Goal: Information Seeking & Learning: Check status

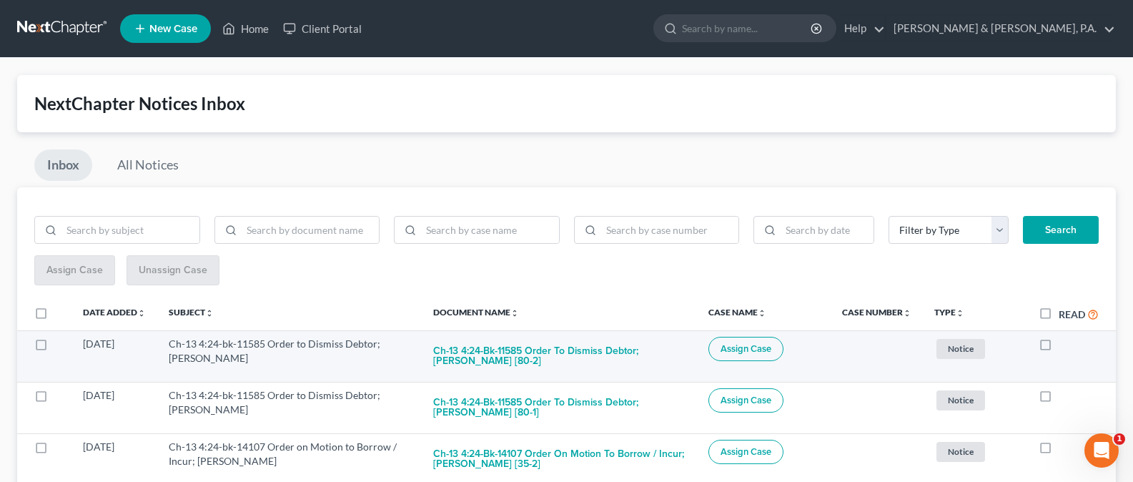
click at [1059, 348] on label at bounding box center [1059, 348] width 0 height 0
click at [1065, 345] on input "checkbox" at bounding box center [1069, 341] width 9 height 9
checkbox input "true"
click at [536, 353] on button "Ch-13 4:24-bk-11585 Order to Dismiss Debtor; Laurie Root [80-1]" at bounding box center [559, 356] width 252 height 39
checkbox input "true"
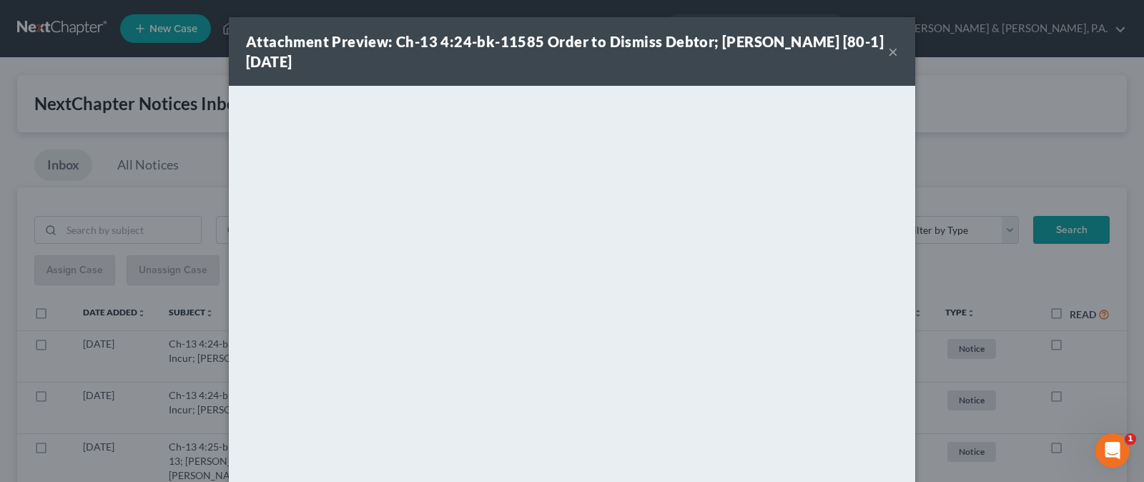
click at [888, 56] on button "×" at bounding box center [893, 51] width 10 height 17
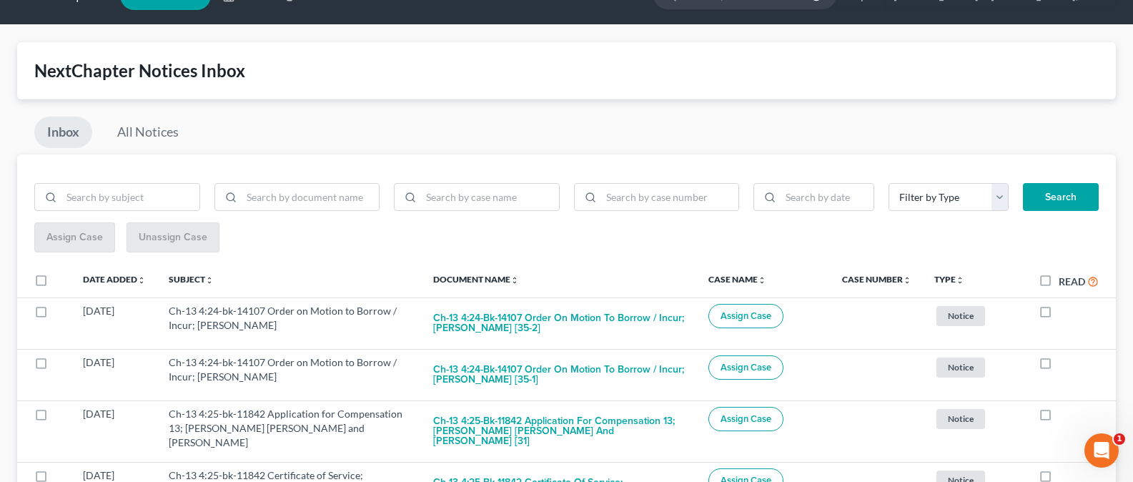
scroll to position [34, 0]
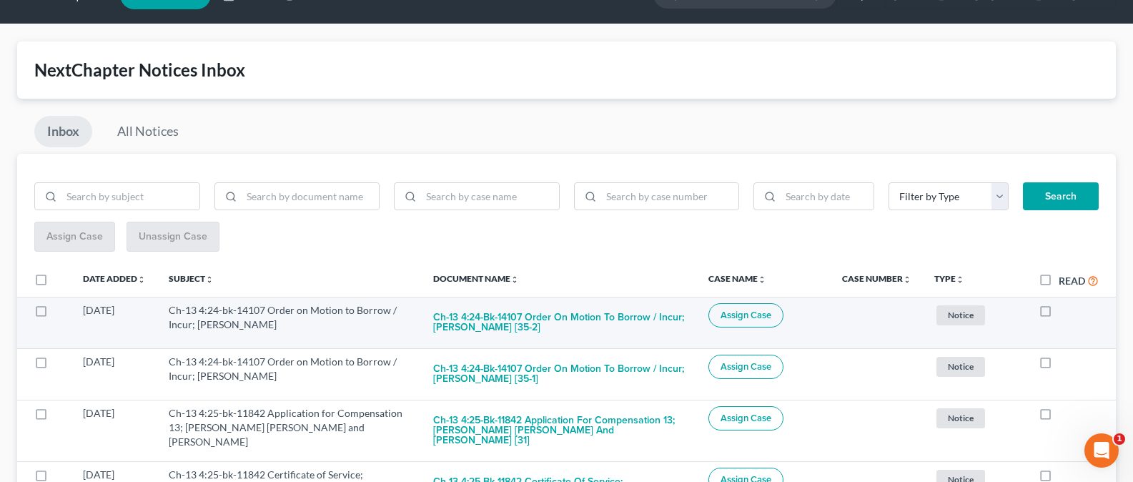
click at [1059, 314] on label at bounding box center [1059, 314] width 0 height 0
click at [1065, 312] on input "checkbox" at bounding box center [1069, 307] width 9 height 9
checkbox input "true"
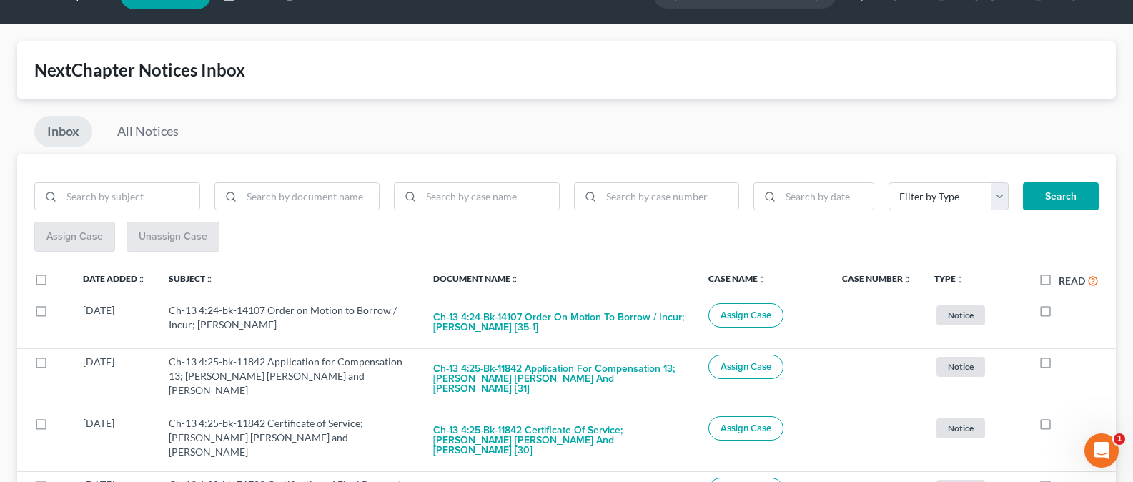
click at [1059, 314] on label at bounding box center [1059, 314] width 0 height 0
click at [1065, 312] on input "checkbox" at bounding box center [1069, 307] width 9 height 9
checkbox input "true"
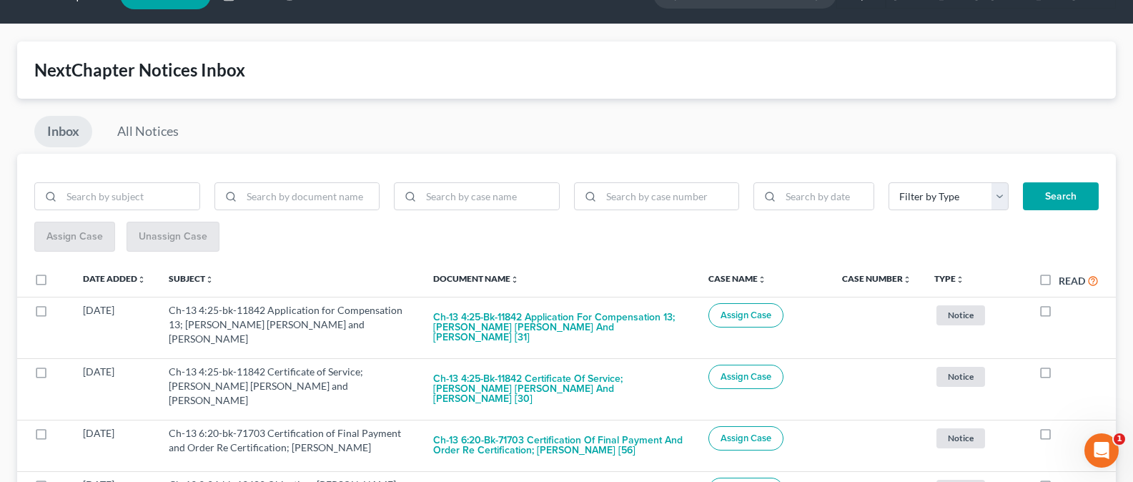
click at [1059, 314] on label at bounding box center [1059, 314] width 0 height 0
click at [1065, 312] on input "checkbox" at bounding box center [1069, 307] width 9 height 9
checkbox input "true"
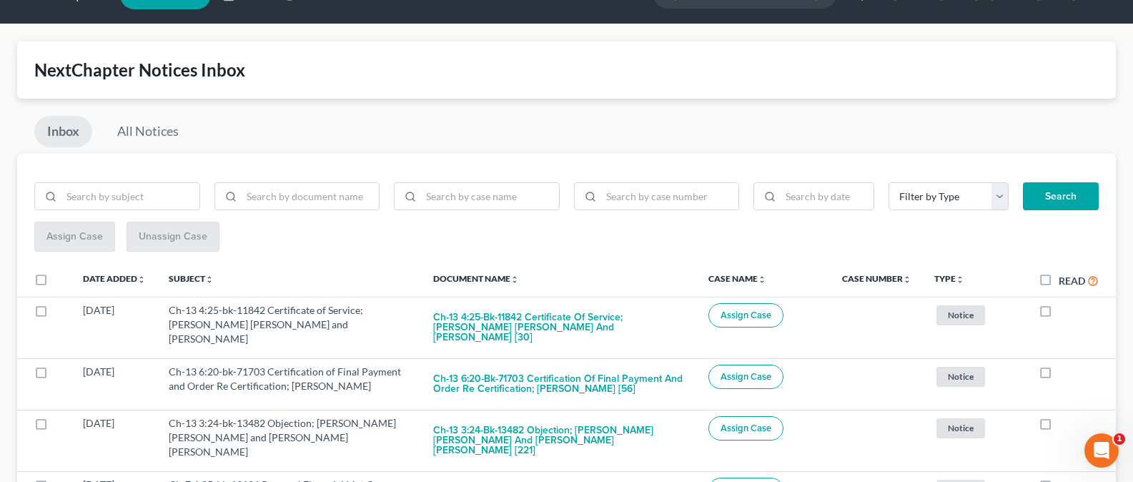
click at [1059, 314] on label at bounding box center [1059, 314] width 0 height 0
click at [1065, 312] on input "checkbox" at bounding box center [1069, 307] width 9 height 9
checkbox input "true"
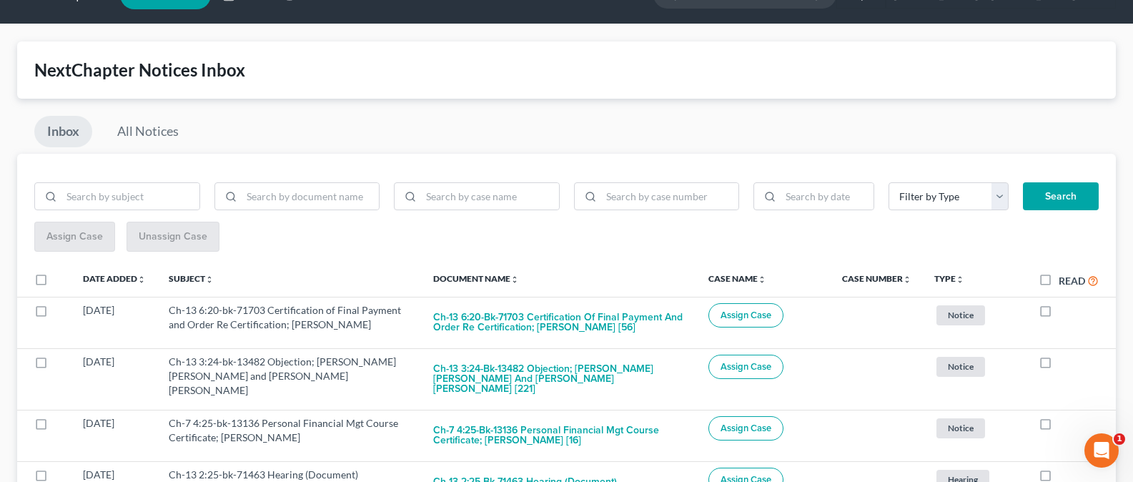
click at [1059, 314] on label at bounding box center [1059, 314] width 0 height 0
click at [1065, 312] on input "checkbox" at bounding box center [1069, 307] width 9 height 9
checkbox input "true"
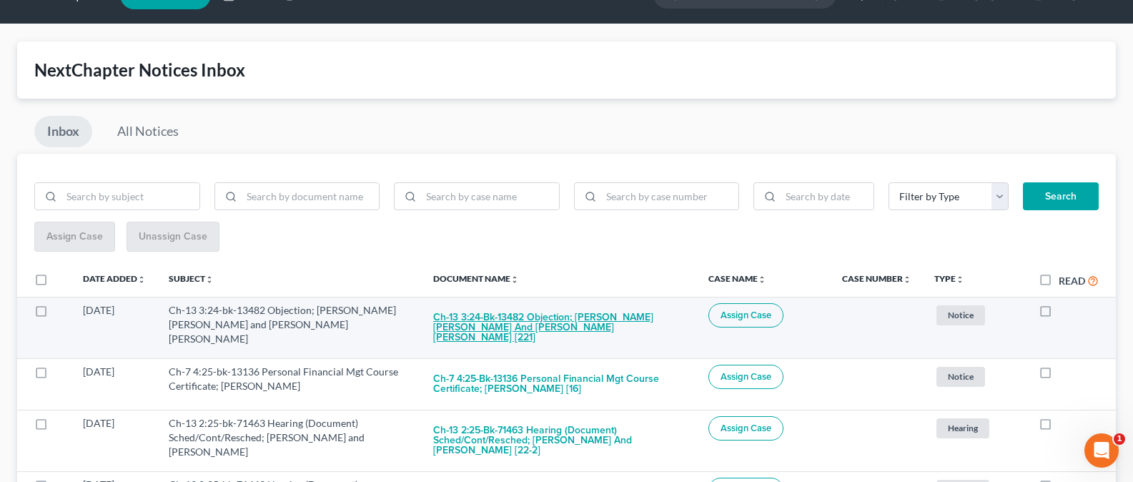
click at [496, 331] on button "Ch-13 3:24-bk-13482 Objection; Adam Keith Nichols and Blessie Jane Nichols [221]" at bounding box center [559, 327] width 252 height 49
checkbox input "true"
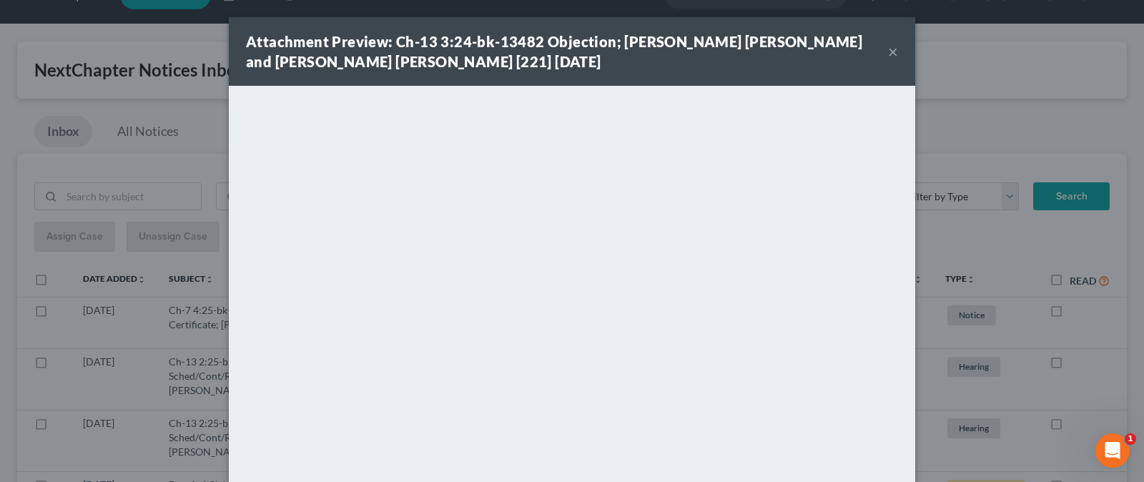
click at [888, 51] on button "×" at bounding box center [893, 51] width 10 height 17
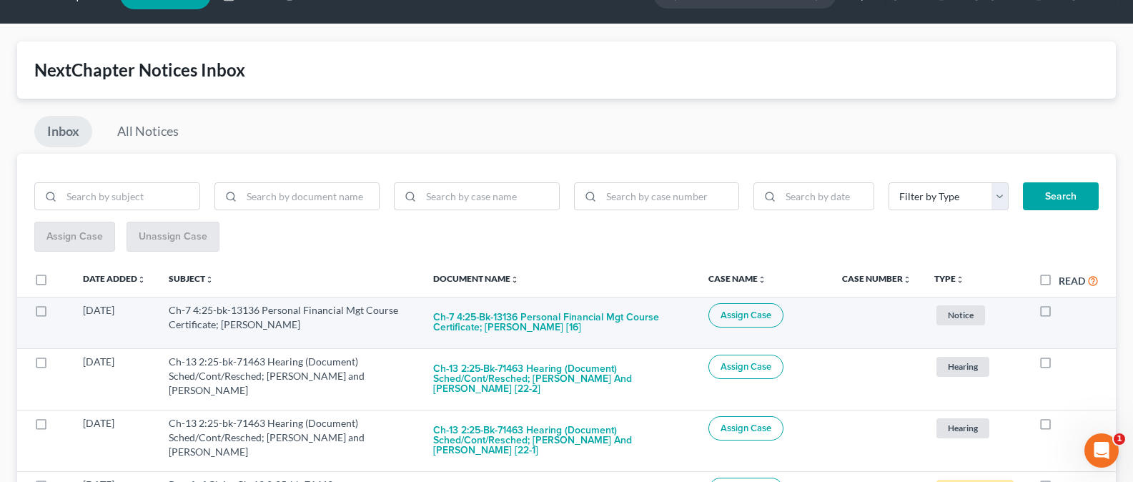
click at [1059, 314] on label at bounding box center [1059, 314] width 0 height 0
click at [1065, 313] on input "checkbox" at bounding box center [1069, 307] width 9 height 9
checkbox input "true"
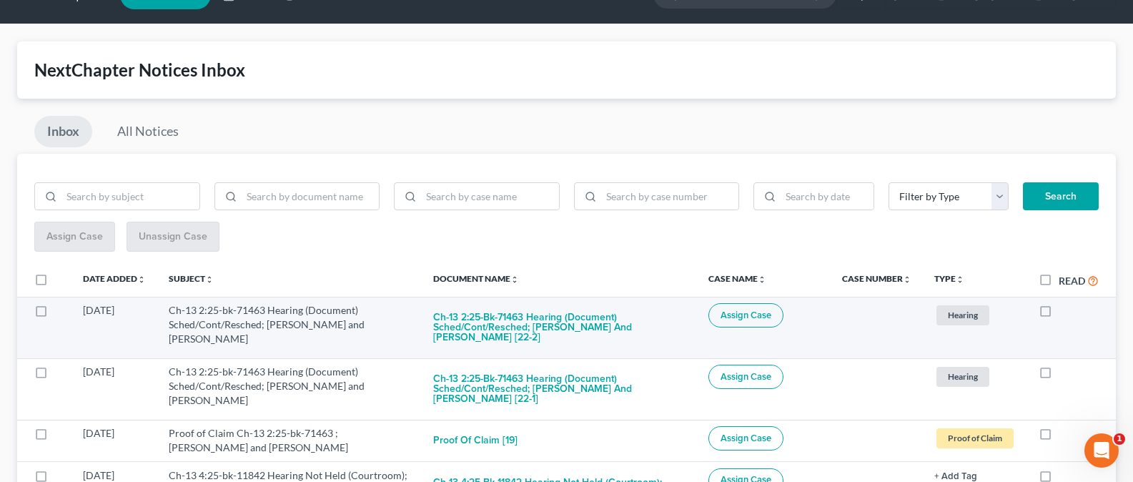
click at [1059, 314] on label at bounding box center [1059, 314] width 0 height 0
click at [1065, 312] on input "checkbox" at bounding box center [1069, 307] width 9 height 9
checkbox input "true"
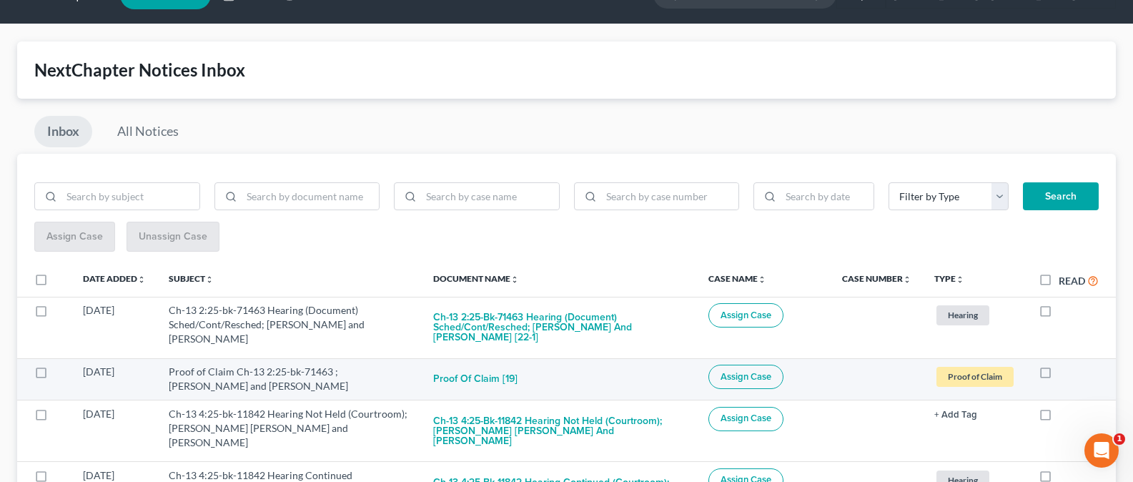
click at [1059, 375] on label at bounding box center [1059, 375] width 0 height 0
click at [1065, 373] on input "checkbox" at bounding box center [1069, 369] width 9 height 9
checkbox input "true"
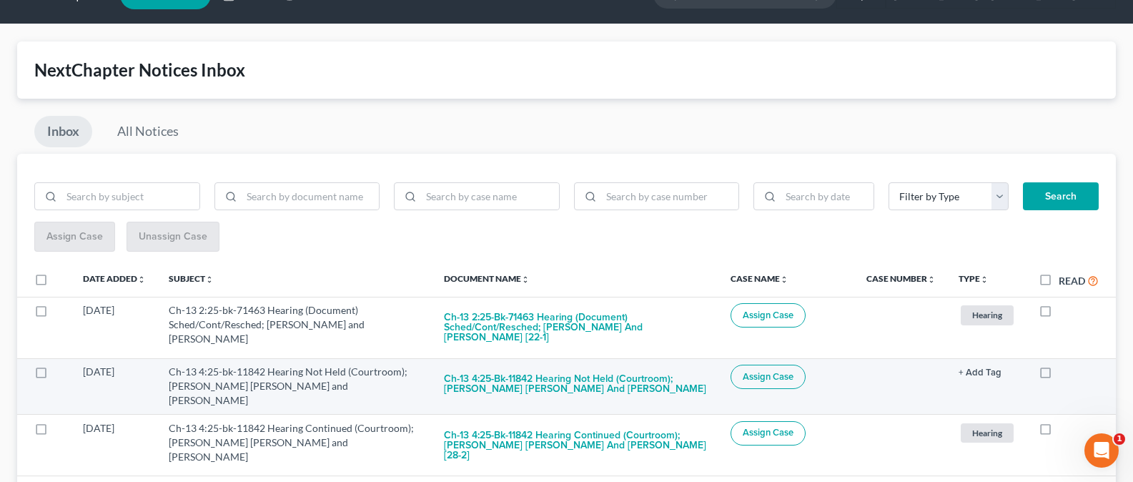
click at [1059, 375] on label at bounding box center [1059, 375] width 0 height 0
click at [1065, 374] on input "checkbox" at bounding box center [1069, 369] width 9 height 9
checkbox input "true"
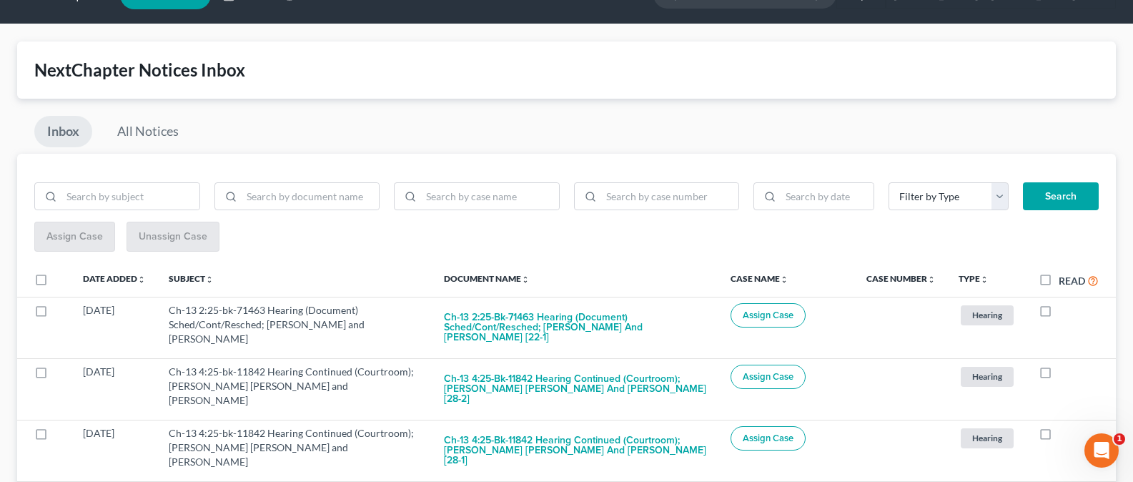
click at [1059, 375] on label at bounding box center [1059, 375] width 0 height 0
click at [1065, 374] on input "checkbox" at bounding box center [1069, 369] width 9 height 9
checkbox input "true"
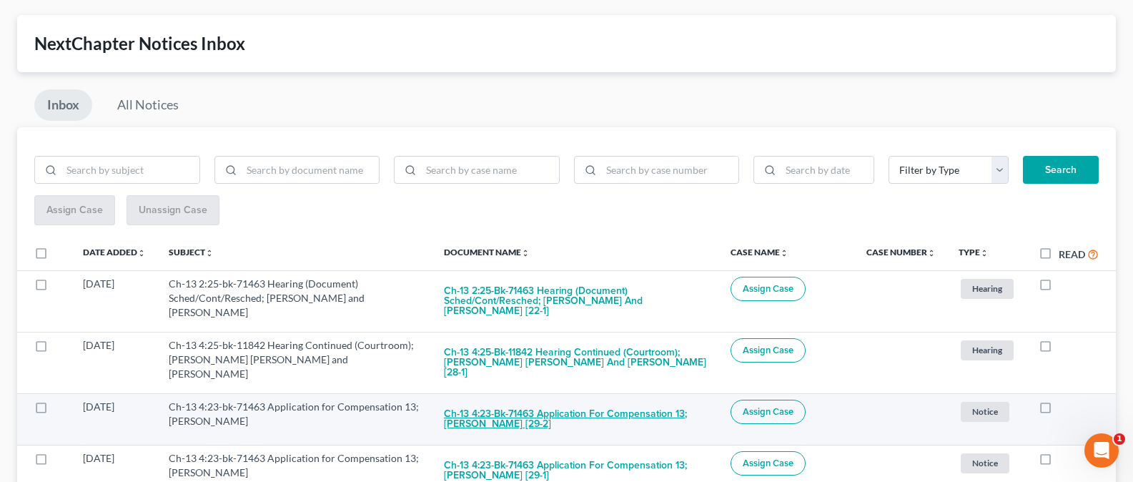
scroll to position [62, 0]
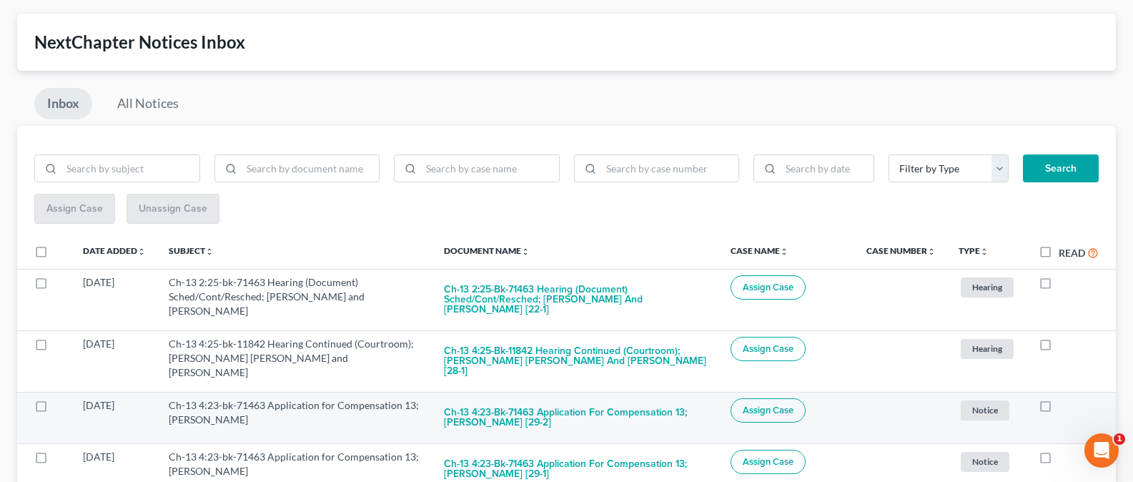
click at [1059, 409] on label at bounding box center [1059, 409] width 0 height 0
click at [1065, 398] on input "checkbox" at bounding box center [1069, 402] width 9 height 9
checkbox input "true"
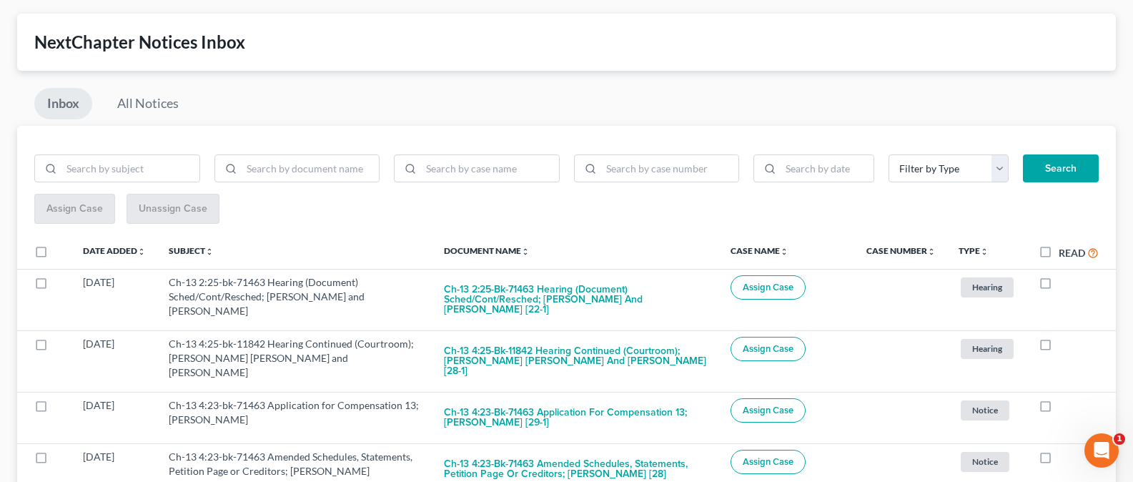
click at [1059, 409] on label at bounding box center [1059, 409] width 0 height 0
click at [1065, 398] on input "checkbox" at bounding box center [1069, 402] width 9 height 9
checkbox input "true"
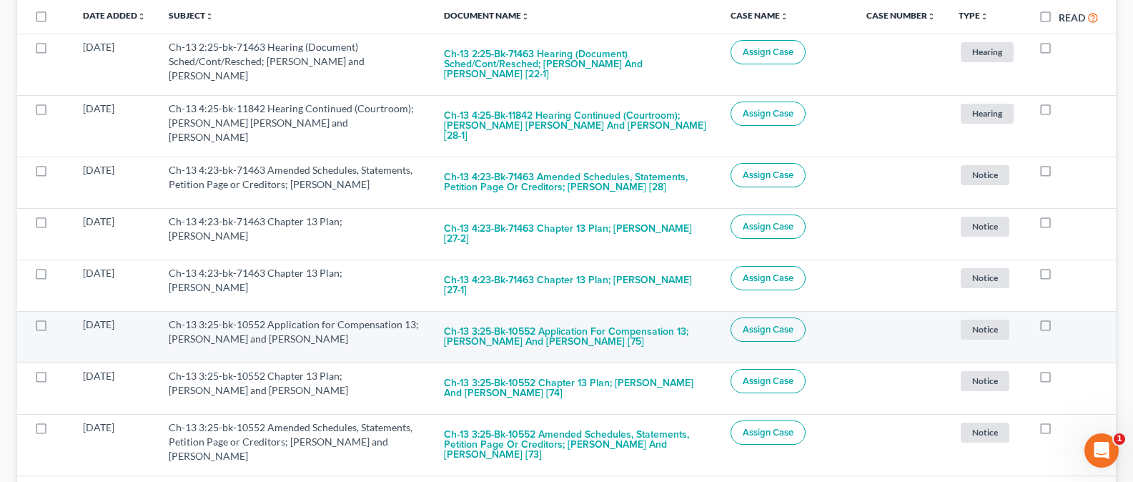
scroll to position [316, 0]
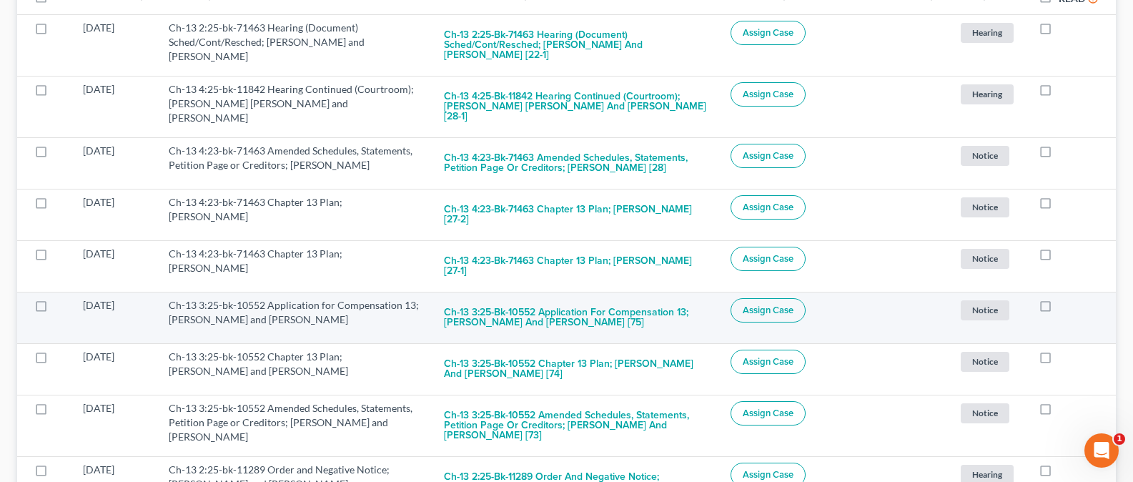
click at [1059, 309] on label at bounding box center [1059, 309] width 0 height 0
click at [1065, 298] on input "checkbox" at bounding box center [1069, 302] width 9 height 9
checkbox input "true"
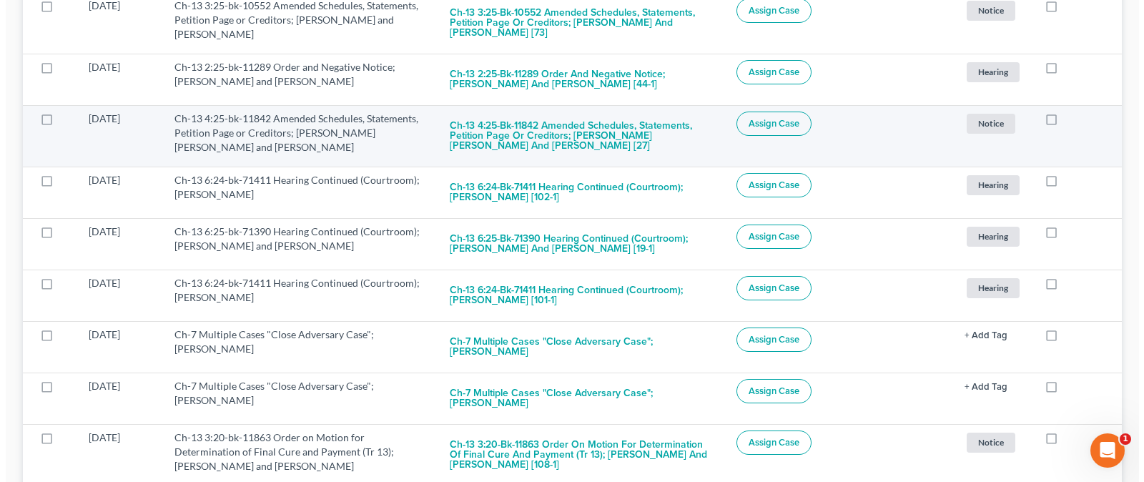
scroll to position [772, 0]
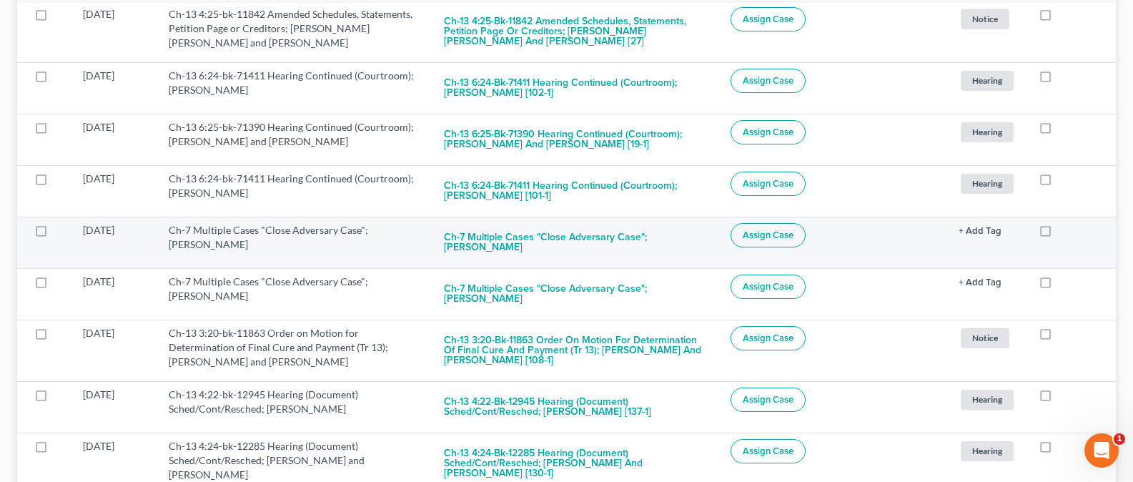
click at [1059, 234] on label at bounding box center [1059, 234] width 0 height 0
click at [1065, 223] on input "checkbox" at bounding box center [1069, 227] width 9 height 9
checkbox input "true"
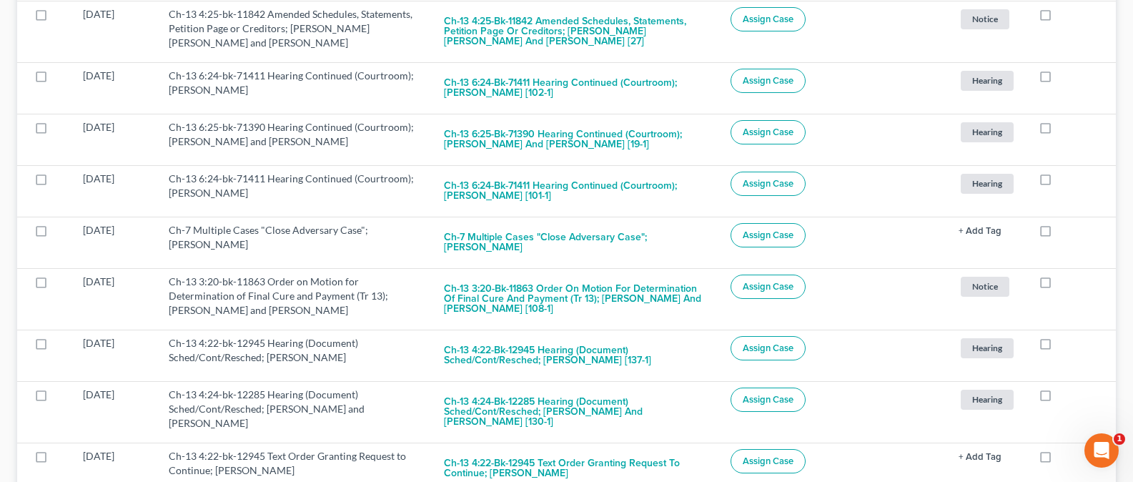
click at [1059, 234] on label at bounding box center [1059, 234] width 0 height 0
click at [1065, 223] on input "checkbox" at bounding box center [1069, 227] width 9 height 9
checkbox input "true"
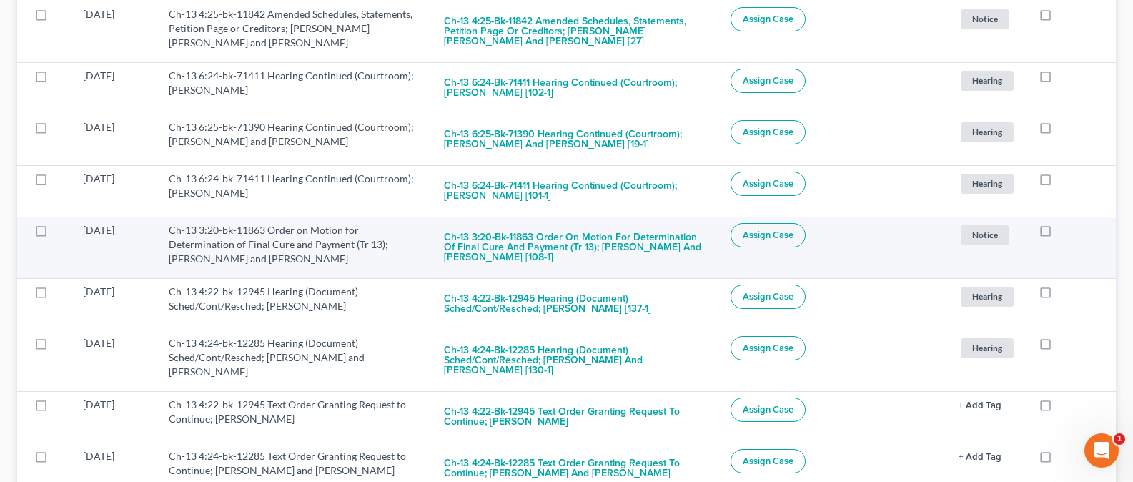
click at [1059, 234] on label at bounding box center [1059, 234] width 0 height 0
click at [1065, 223] on input "checkbox" at bounding box center [1069, 227] width 9 height 9
checkbox input "true"
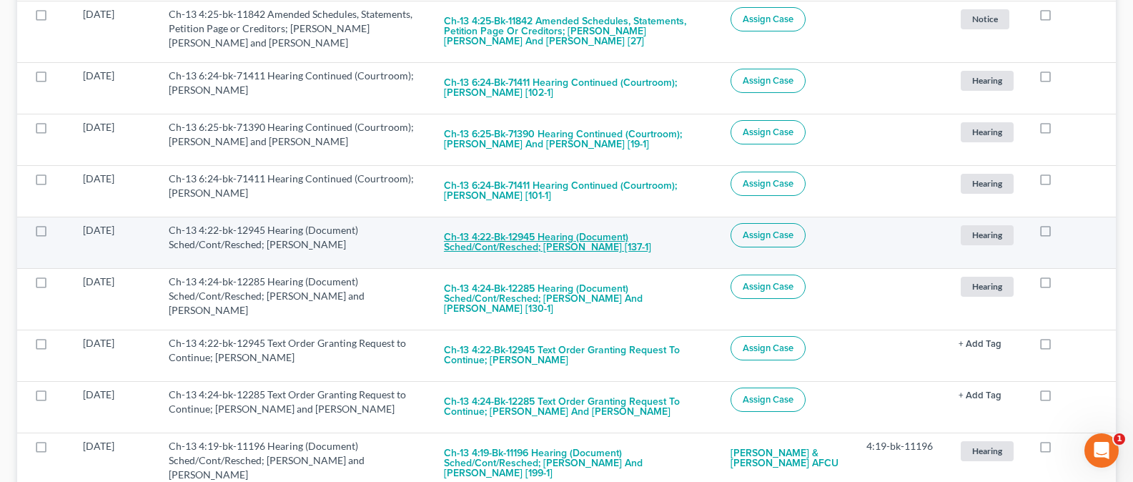
click at [476, 248] on button "Ch-13 4:22-bk-12945 Hearing (Document) Sched/Cont/Resched; David Lee Burton [13…" at bounding box center [576, 242] width 264 height 39
checkbox input "true"
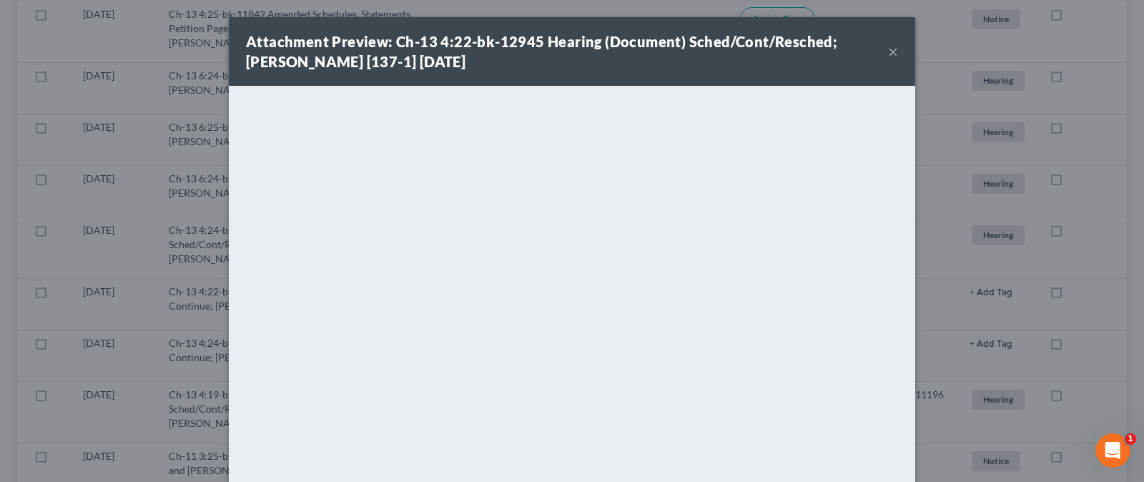
click at [888, 50] on button "×" at bounding box center [893, 51] width 10 height 17
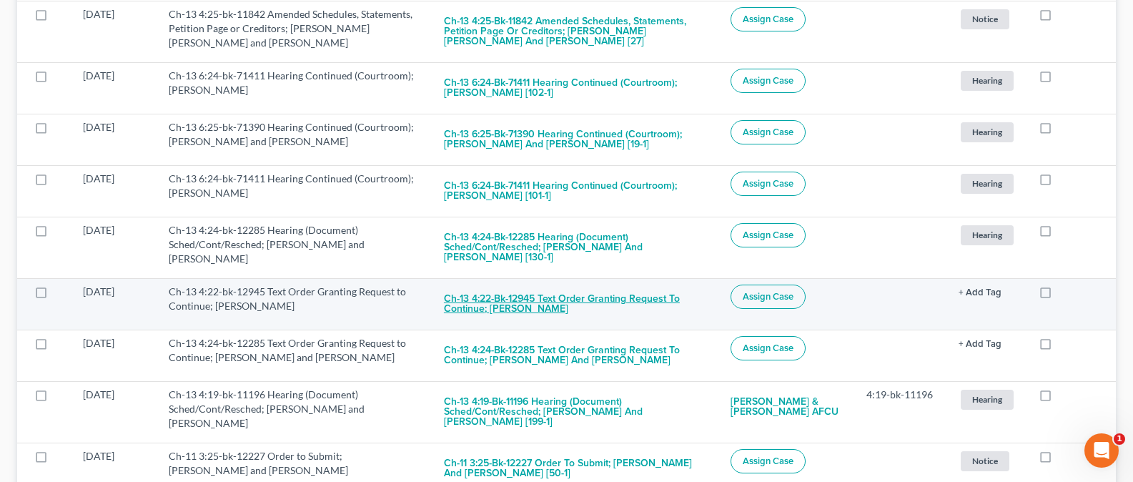
click at [605, 287] on button "Ch-13 4:22-bk-12945 Text Order Granting Request to Continue; David Lee Burton" at bounding box center [576, 304] width 264 height 39
checkbox input "true"
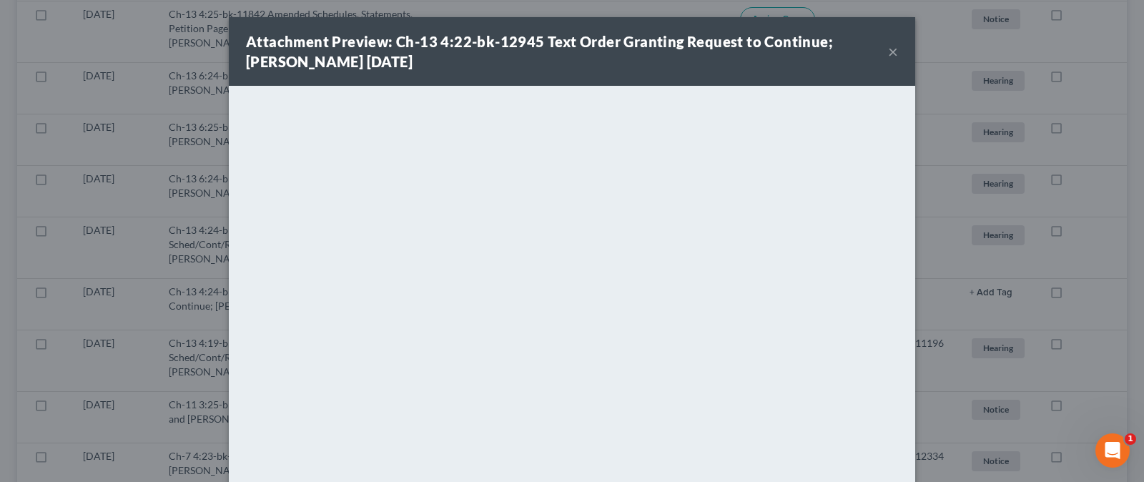
click at [894, 51] on div "Attachment Preview: Ch-13 4:22-bk-12945 Text Order Granting Request to Continue…" at bounding box center [572, 51] width 687 height 69
click at [889, 51] on button "×" at bounding box center [893, 51] width 10 height 17
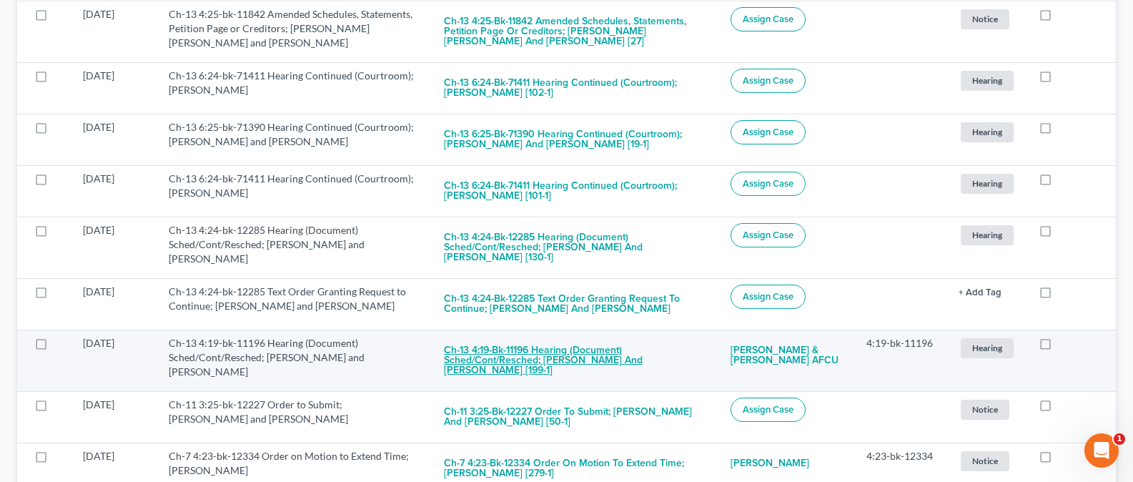
click at [550, 352] on button "Ch-13 4:19-bk-11196 Hearing (Document) Sched/Cont/Resched; Steven Herrin and Br…" at bounding box center [576, 360] width 264 height 49
checkbox input "true"
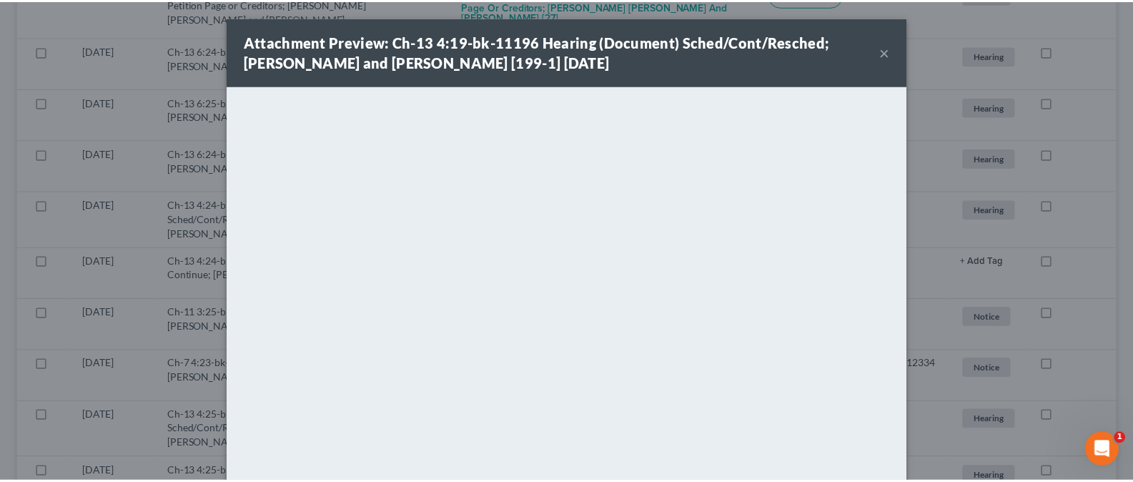
scroll to position [741, 0]
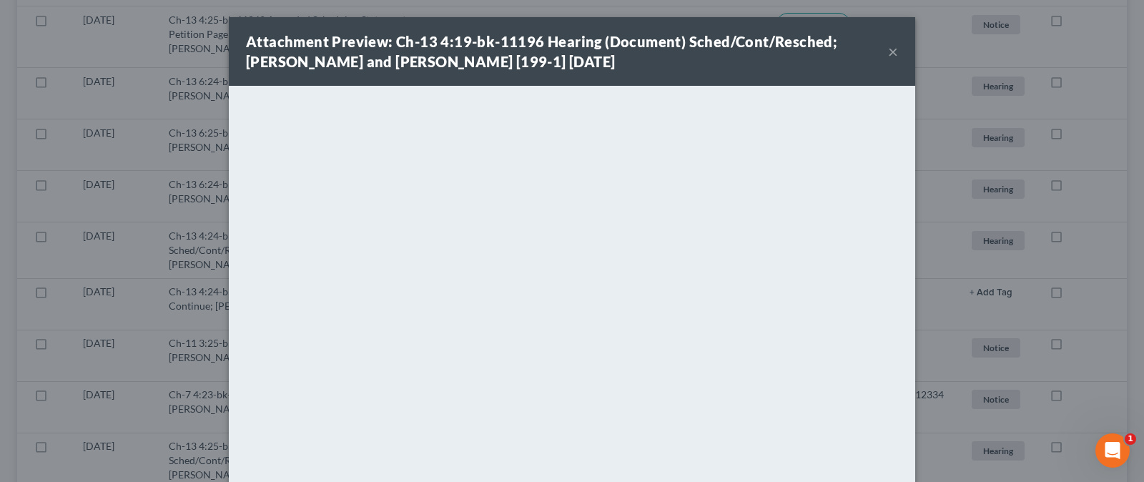
click at [888, 50] on button "×" at bounding box center [893, 51] width 10 height 17
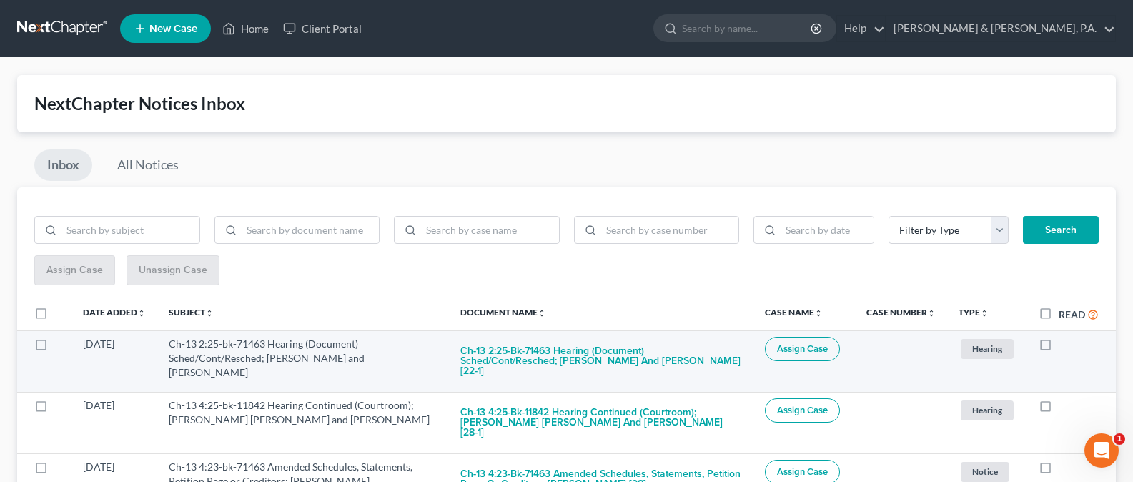
click at [639, 356] on button "Ch-13 2:25-bk-71463 Hearing (Document) Sched/Cont/Resched; Timothy Lon Henson a…" at bounding box center [602, 361] width 282 height 49
checkbox input "true"
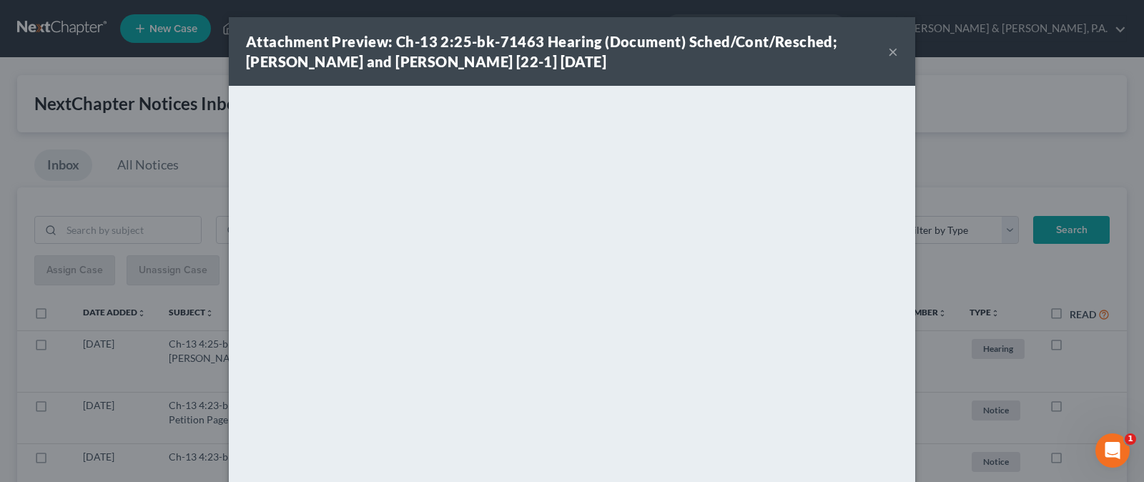
click at [888, 57] on button "×" at bounding box center [893, 51] width 10 height 17
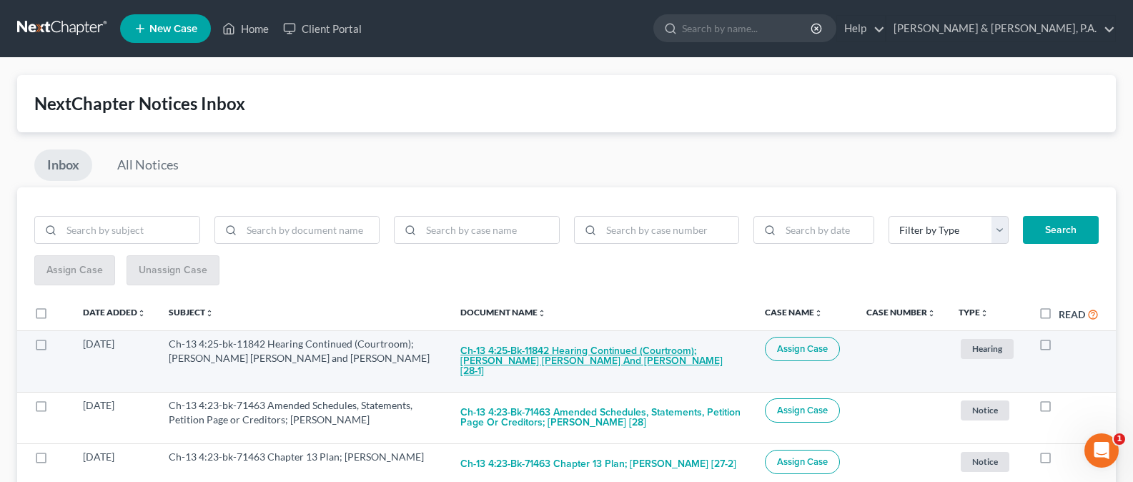
click at [591, 348] on button "Ch-13 4:25-bk-11842 Hearing Continued (Courtroom); Michael Ray Phillips and Reb…" at bounding box center [602, 361] width 282 height 49
checkbox input "true"
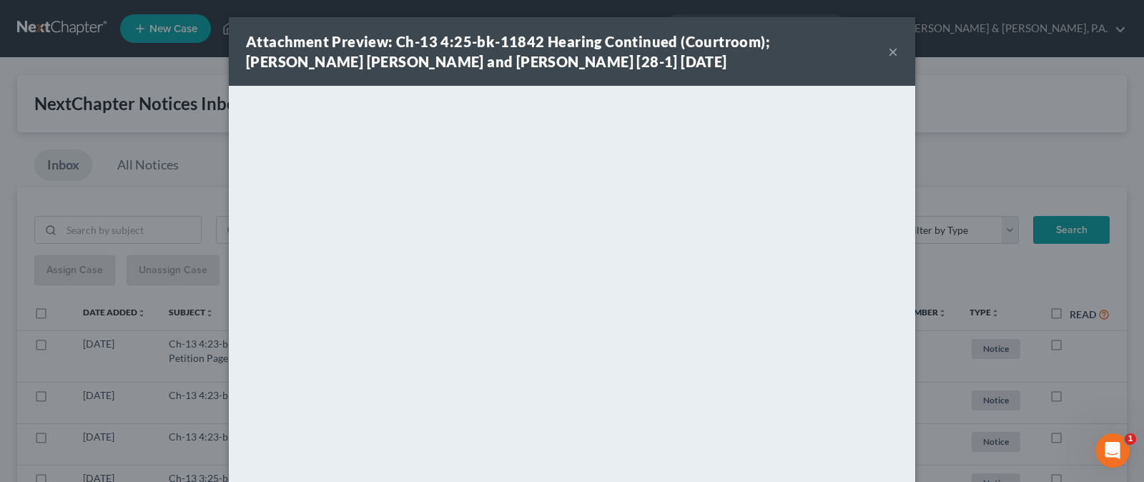
click at [881, 51] on div "Attachment Preview: Ch-13 4:25-bk-11842 Hearing Continued (Courtroom); Michael …" at bounding box center [567, 51] width 642 height 40
click at [888, 53] on button "×" at bounding box center [893, 51] width 10 height 17
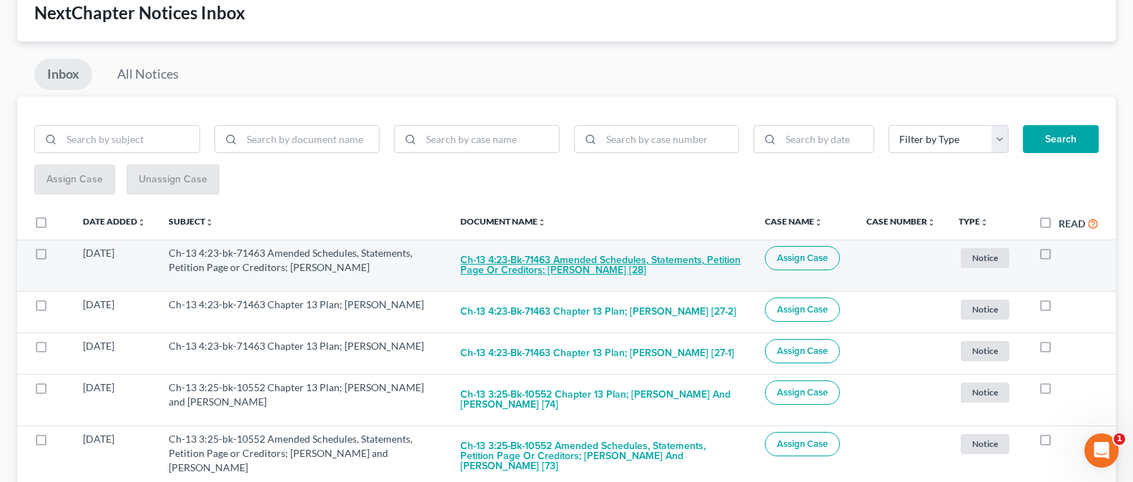
scroll to position [118, 0]
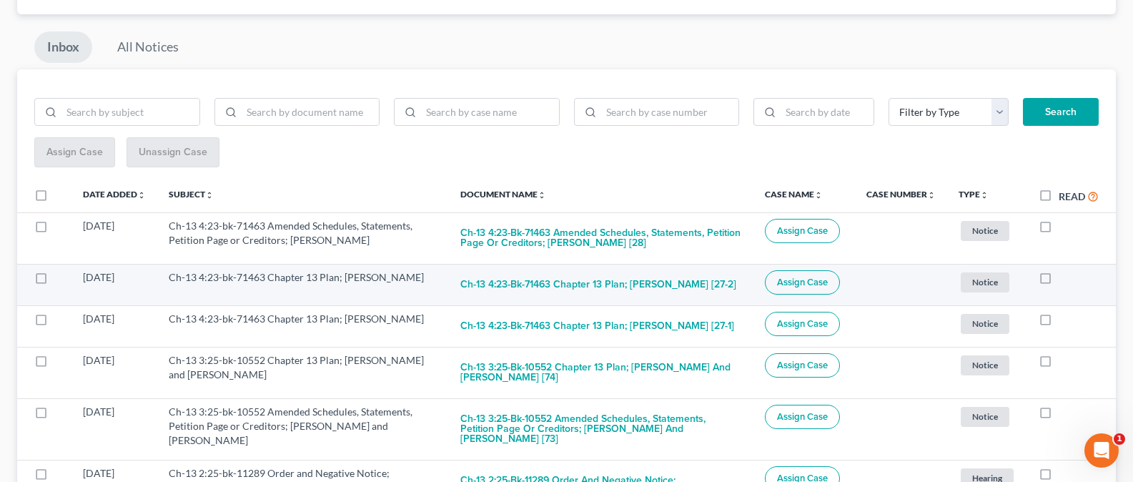
click at [1059, 281] on label at bounding box center [1059, 281] width 0 height 0
click at [1065, 276] on input "checkbox" at bounding box center [1069, 274] width 9 height 9
checkbox input "true"
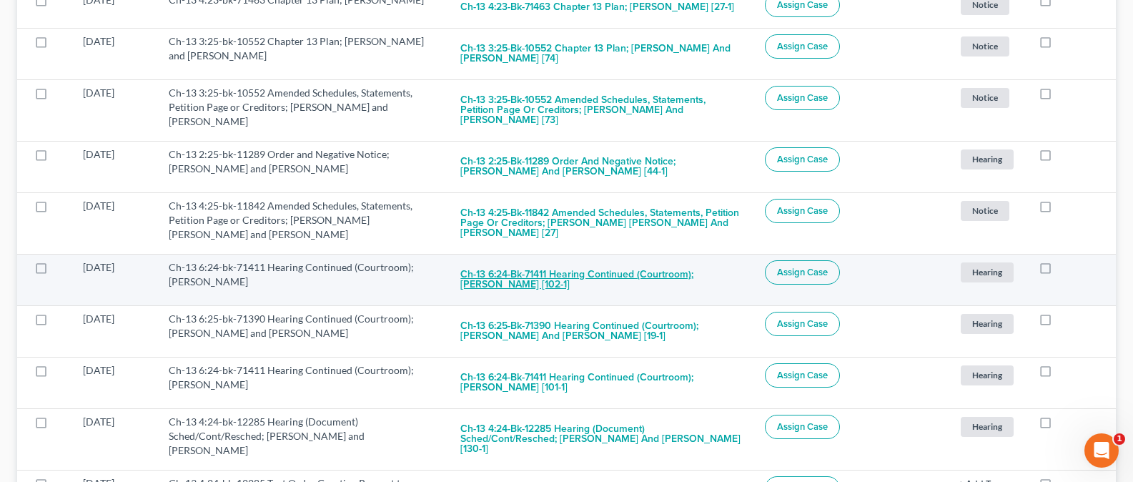
scroll to position [280, 0]
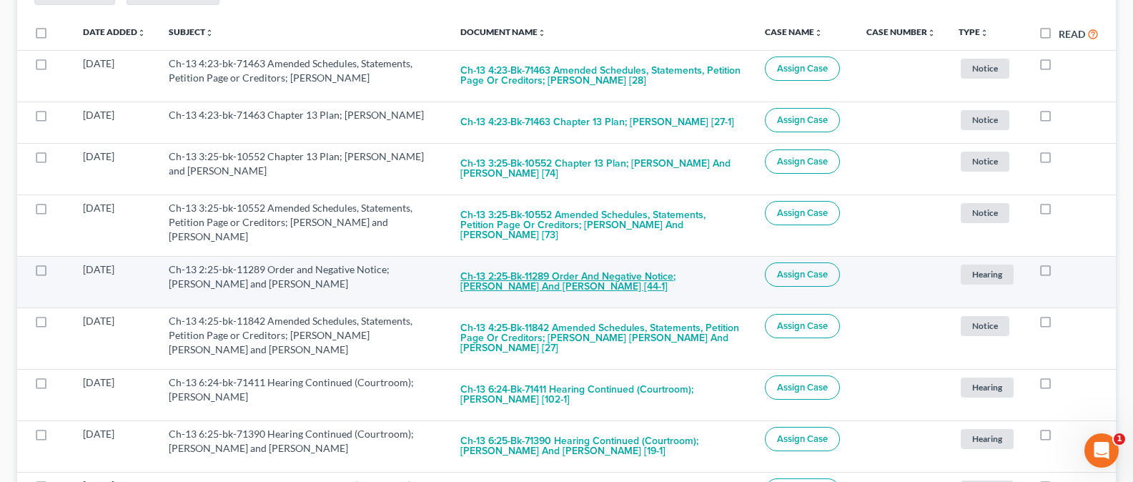
click at [556, 275] on button "Ch-13 2:25-bk-11289 Order and Negative Notice; Jimmi James and Jason James [44-…" at bounding box center [602, 281] width 282 height 39
checkbox input "true"
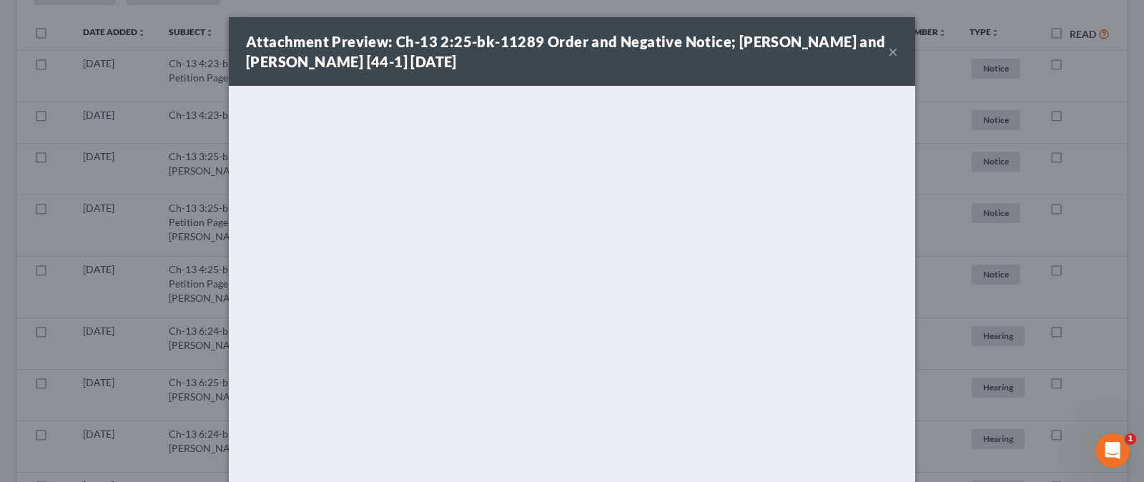
click at [888, 55] on button "×" at bounding box center [893, 51] width 10 height 17
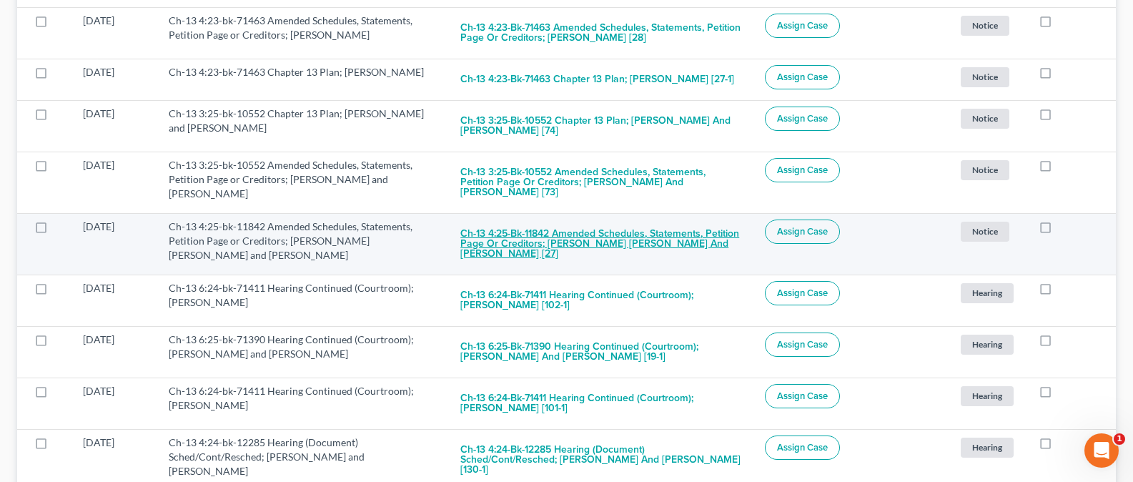
scroll to position [365, 0]
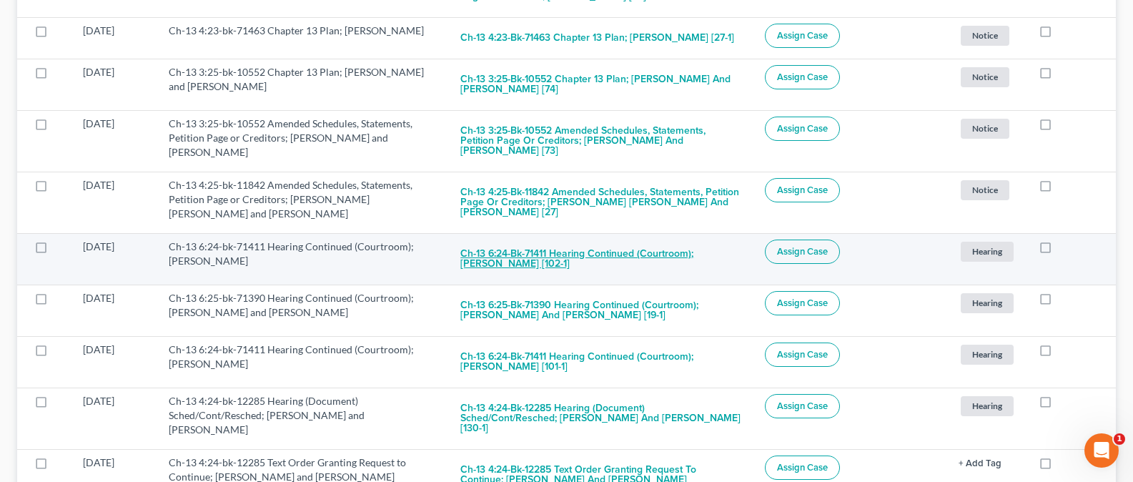
click at [578, 256] on button "Ch-13 6:24-bk-71411 Hearing Continued (Courtroom); Amanda L. Wood [102-1]" at bounding box center [602, 259] width 282 height 39
checkbox input "true"
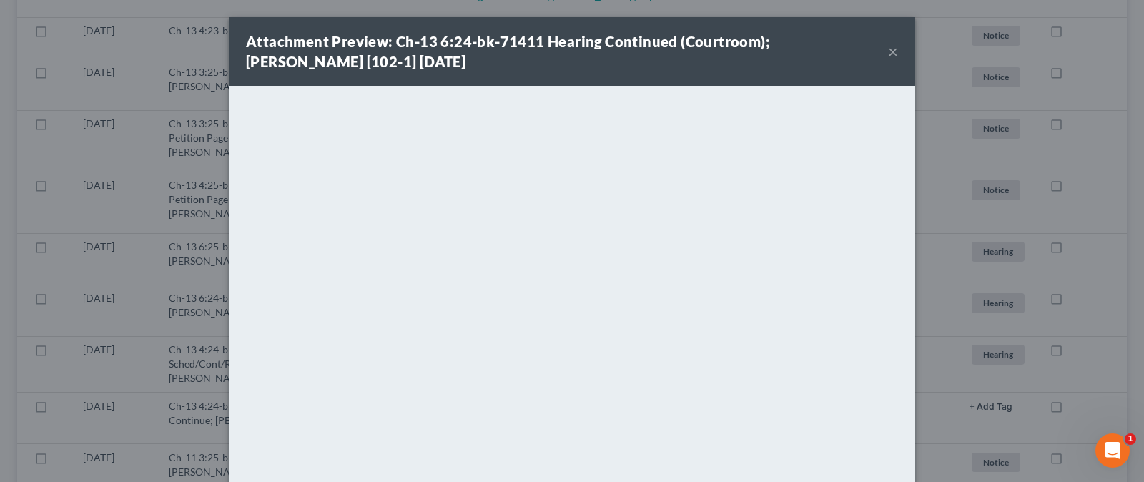
click at [888, 50] on button "×" at bounding box center [893, 51] width 10 height 17
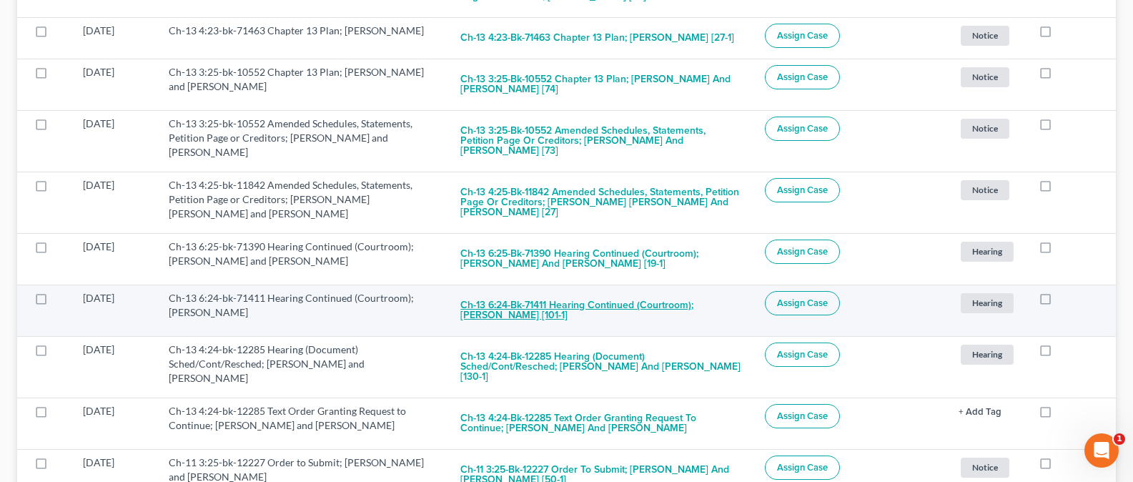
click at [576, 305] on button "Ch-13 6:24-bk-71411 Hearing Continued (Courtroom); Amanda L. Wood [101-1]" at bounding box center [602, 310] width 282 height 39
checkbox input "true"
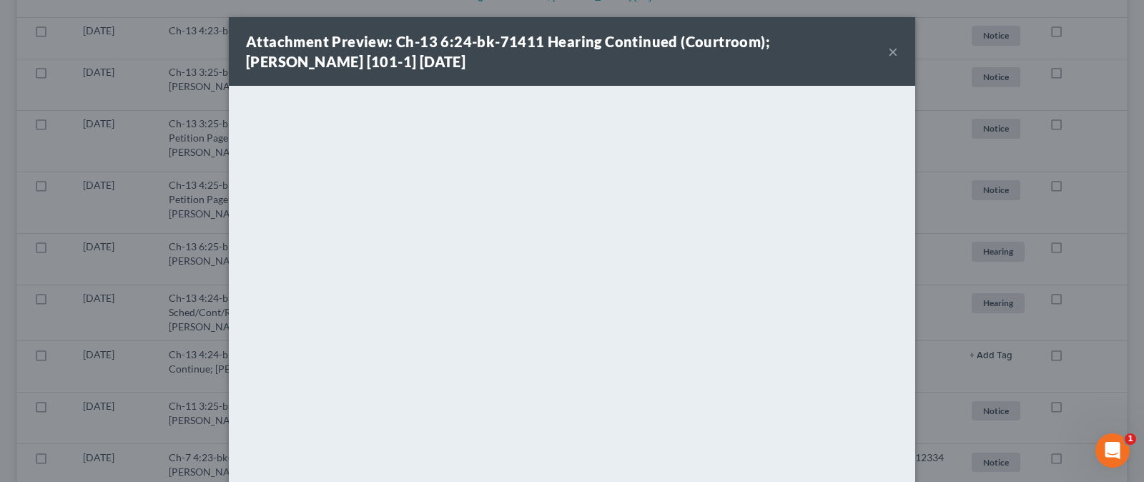
click at [888, 53] on button "×" at bounding box center [893, 51] width 10 height 17
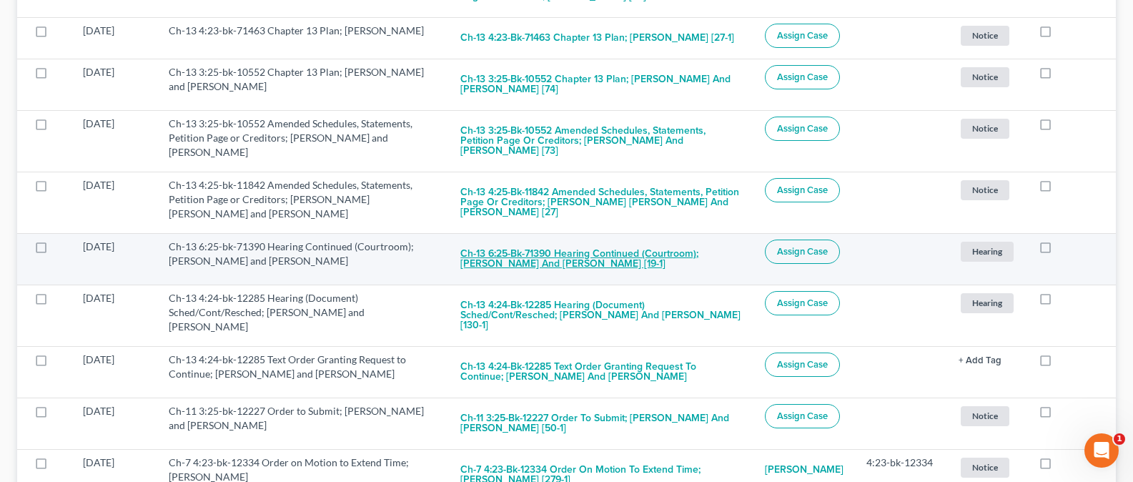
click at [656, 256] on button "Ch-13 6:25-bk-71390 Hearing Continued (Courtroom); Eric M. Payne and Tammy A. P…" at bounding box center [602, 259] width 282 height 39
checkbox input "true"
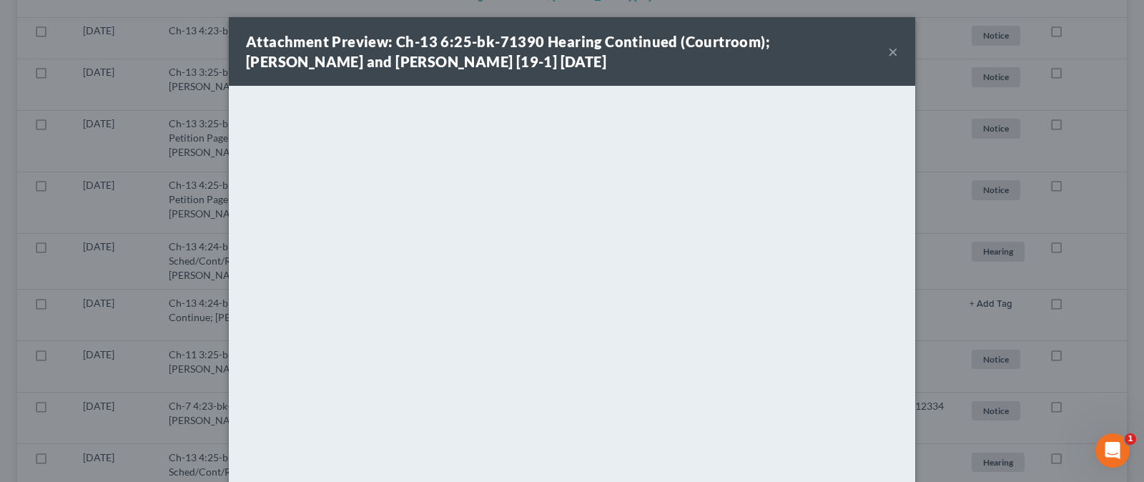
click at [888, 53] on button "×" at bounding box center [893, 51] width 10 height 17
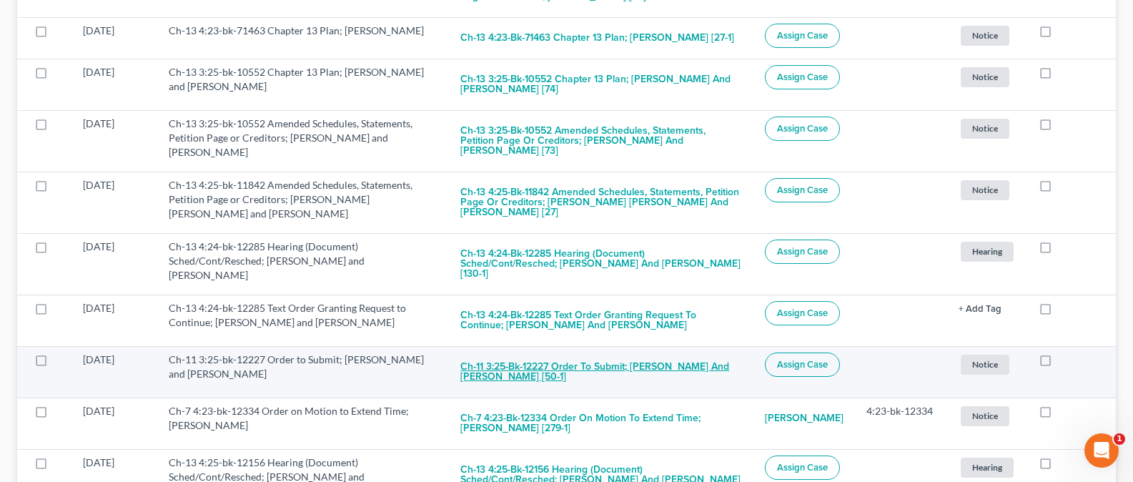
click at [640, 354] on button "Ch-11 3:25-bk-12227 Order to Submit; Robert Mommsen and Terri Mommsen [50-1]" at bounding box center [602, 372] width 282 height 39
checkbox input "true"
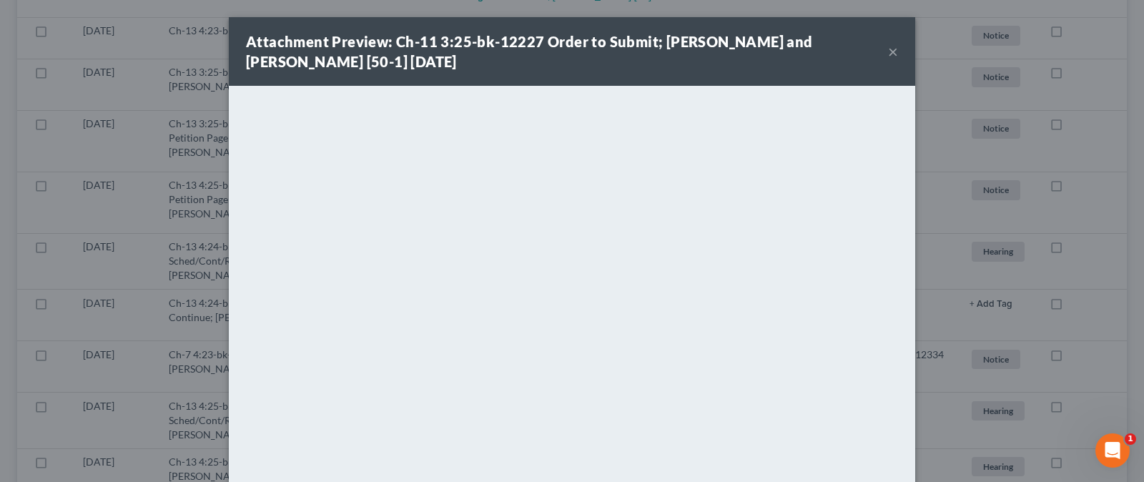
click at [889, 51] on button "×" at bounding box center [893, 51] width 10 height 17
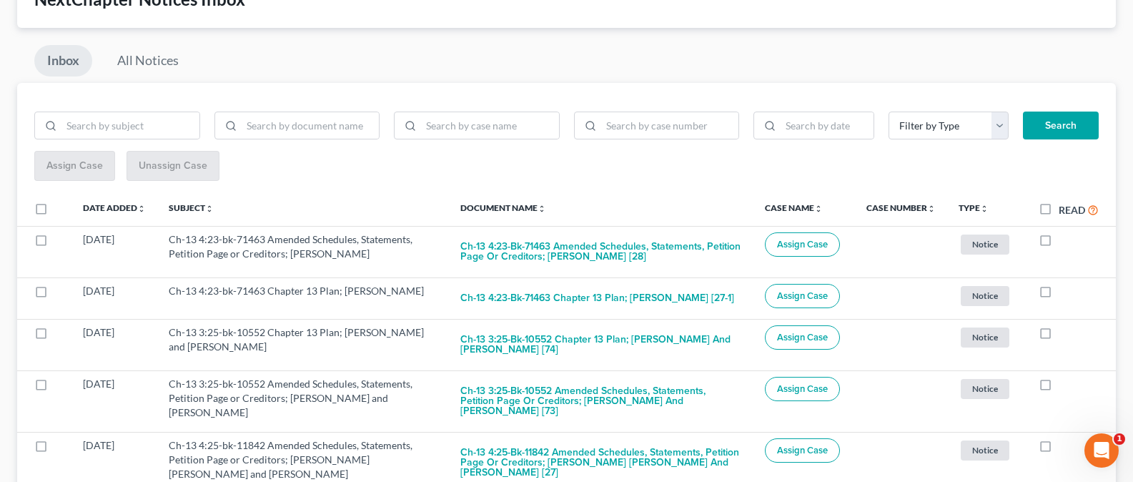
scroll to position [0, 0]
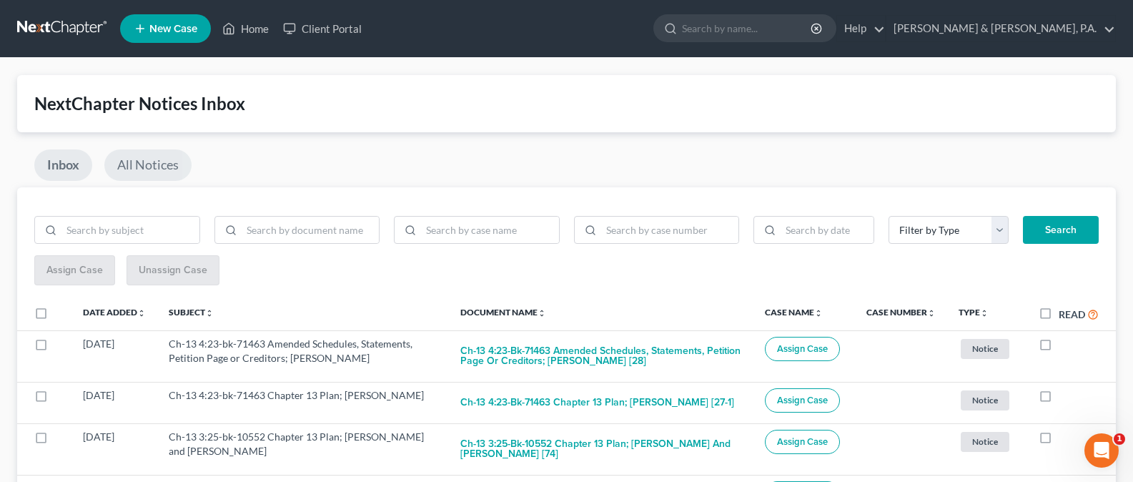
click at [154, 167] on link "All Notices" at bounding box center [147, 164] width 87 height 31
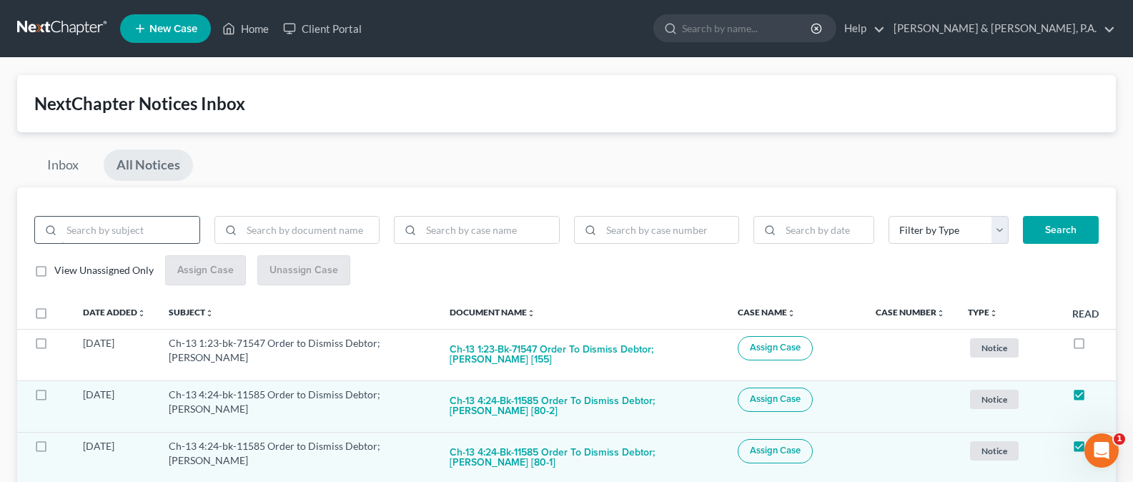
click at [128, 232] on input "search" at bounding box center [131, 230] width 138 height 27
type input "samuels"
click at [1063, 235] on button "Search" at bounding box center [1061, 230] width 76 height 29
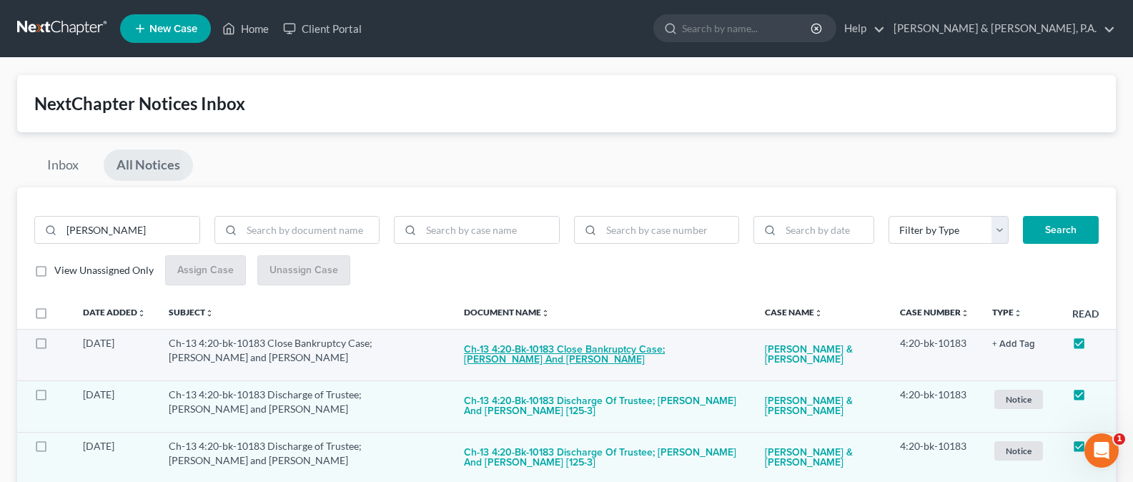
click at [614, 358] on button "Ch-13 4:20-bk-10183 Close Bankruptcy Case; Timothy Walter Samuels and Katrina M…" at bounding box center [603, 355] width 278 height 39
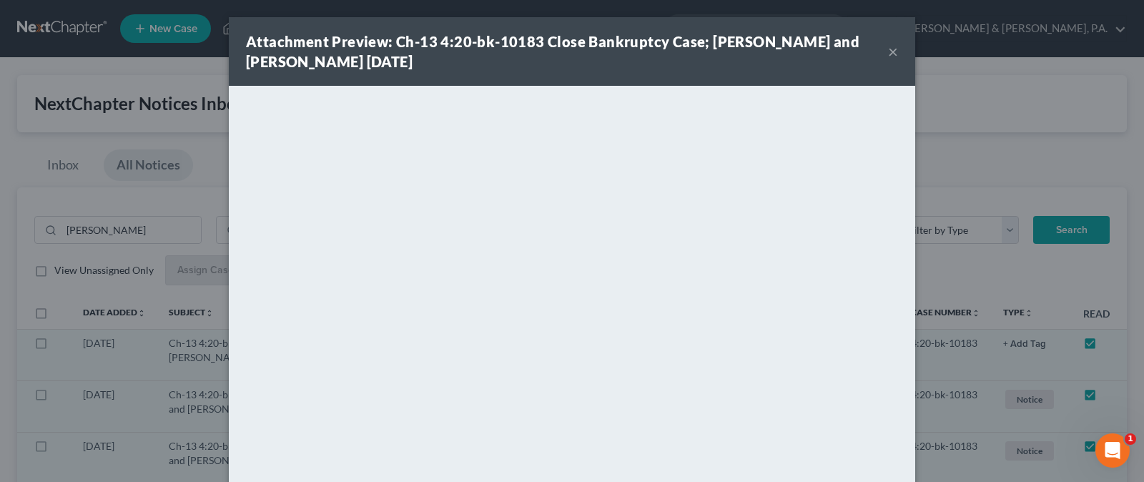
click at [880, 53] on div "Attachment Preview: Ch-13 4:20-bk-10183 Close Bankruptcy Case; Timothy Walter S…" at bounding box center [567, 51] width 642 height 40
click at [888, 52] on button "×" at bounding box center [893, 51] width 10 height 17
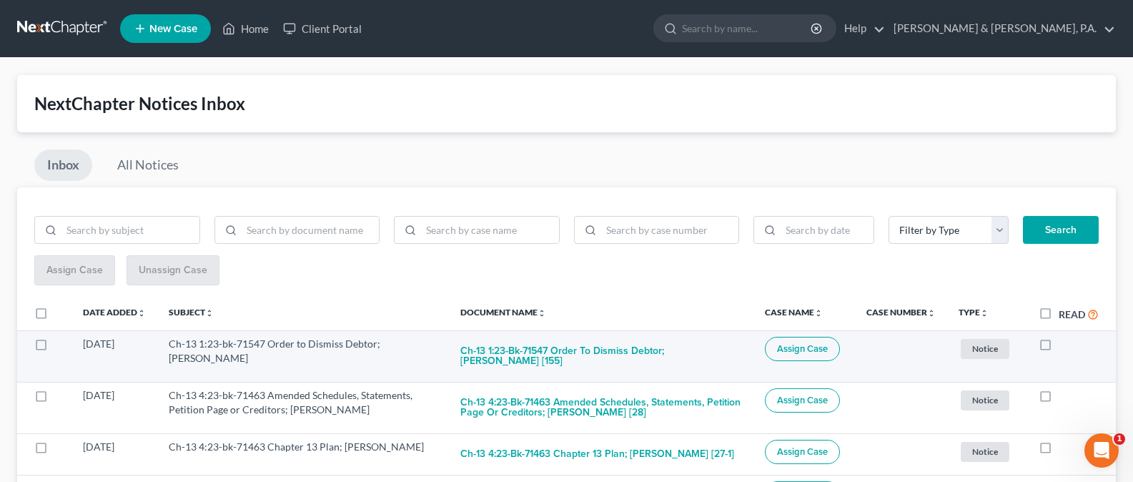
click at [1033, 345] on td at bounding box center [1072, 355] width 89 height 51
click at [1059, 348] on label at bounding box center [1059, 348] width 0 height 0
click at [1065, 343] on input "checkbox" at bounding box center [1069, 341] width 9 height 9
checkbox input "true"
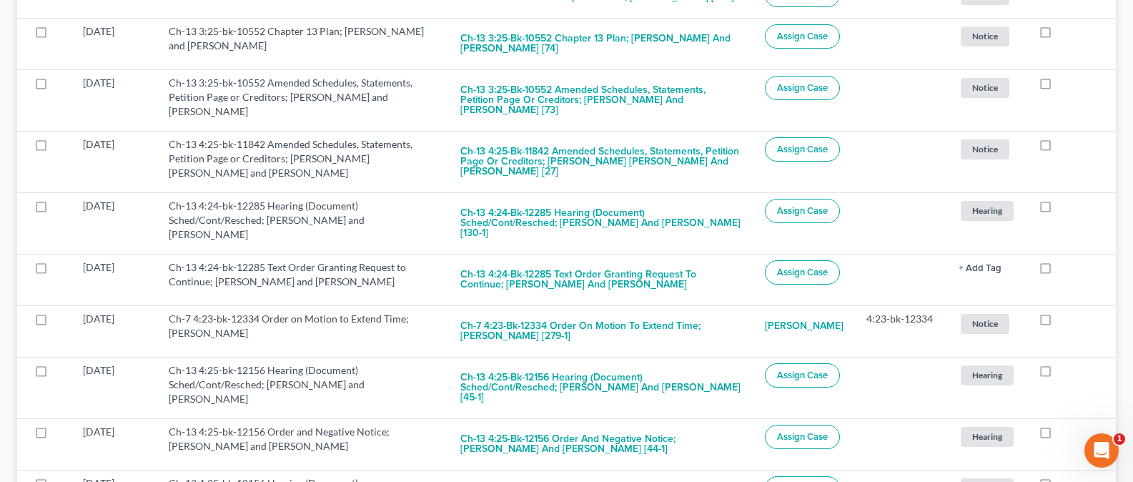
scroll to position [665, 0]
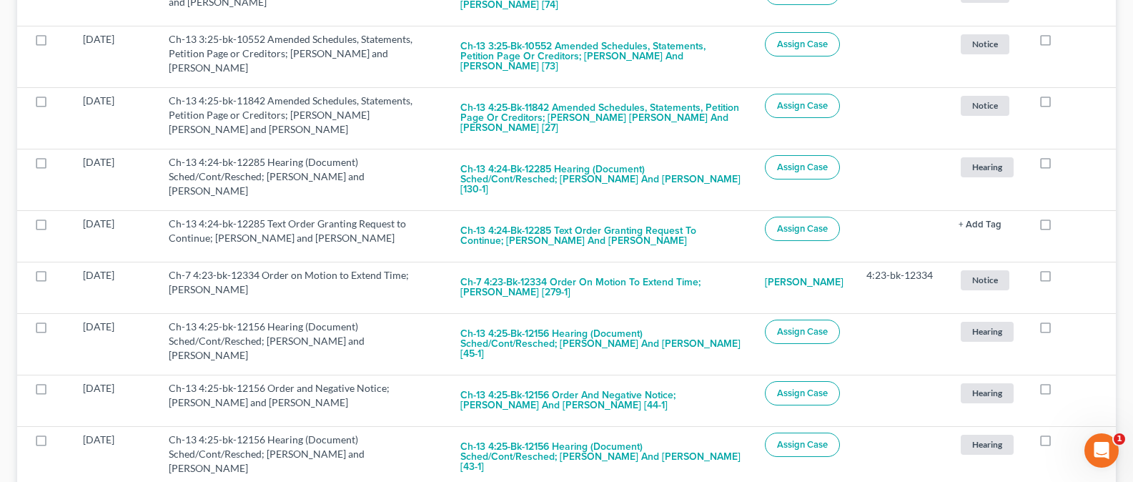
scroll to position [665, 0]
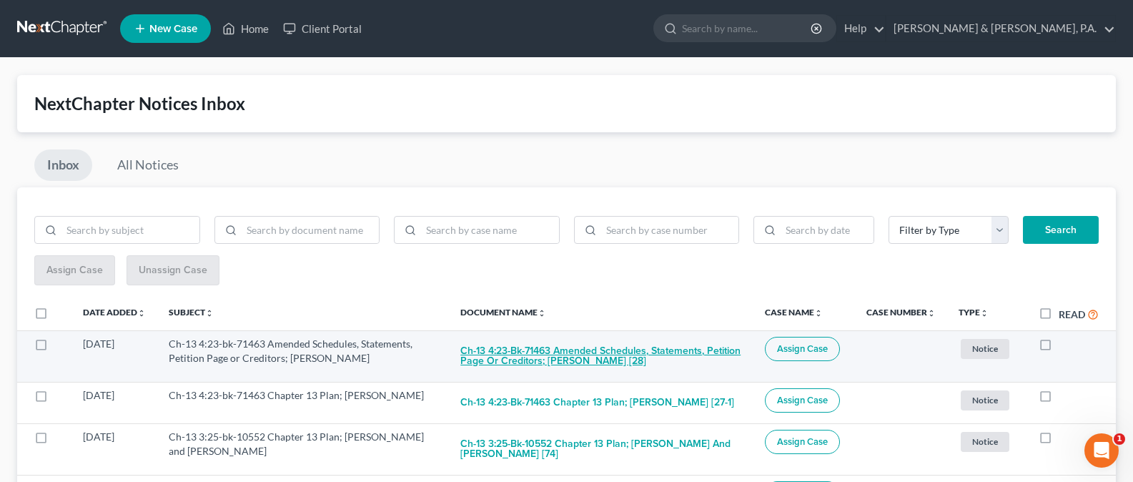
click at [600, 357] on button "Ch-13 4:23-bk-71463 Amended Schedules, Statements, Petition Page or Creditors; …" at bounding box center [602, 356] width 282 height 39
checkbox input "true"
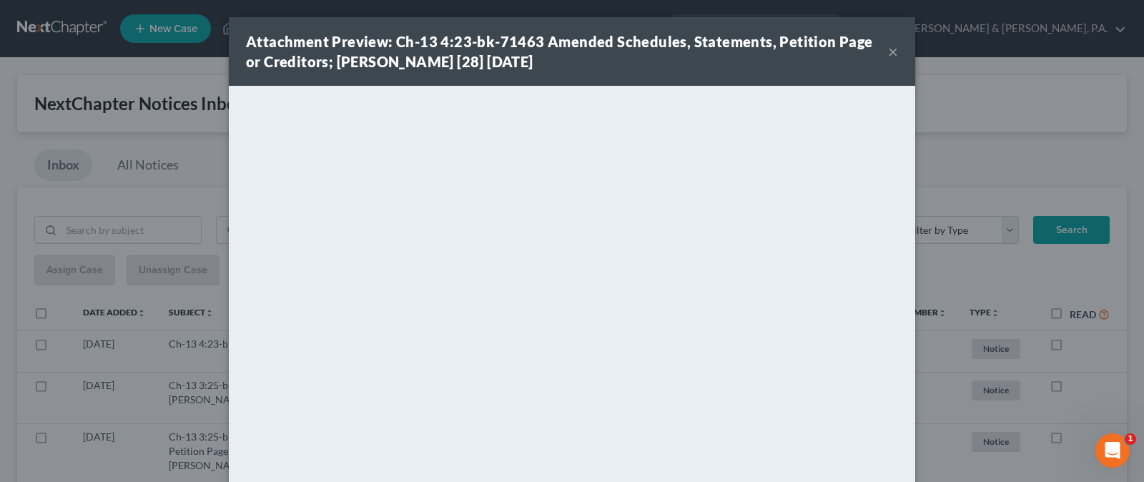
click at [888, 52] on button "×" at bounding box center [893, 51] width 10 height 17
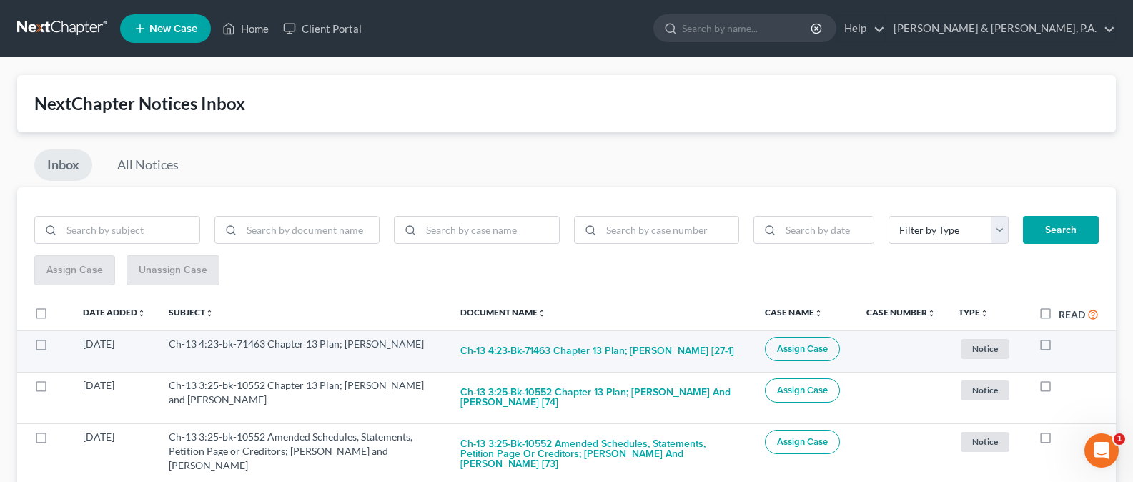
click at [629, 351] on button "Ch-13 4:23-bk-71463 Chapter 13 Plan; Jarrod L Simmons [27-1]" at bounding box center [598, 351] width 274 height 29
checkbox input "true"
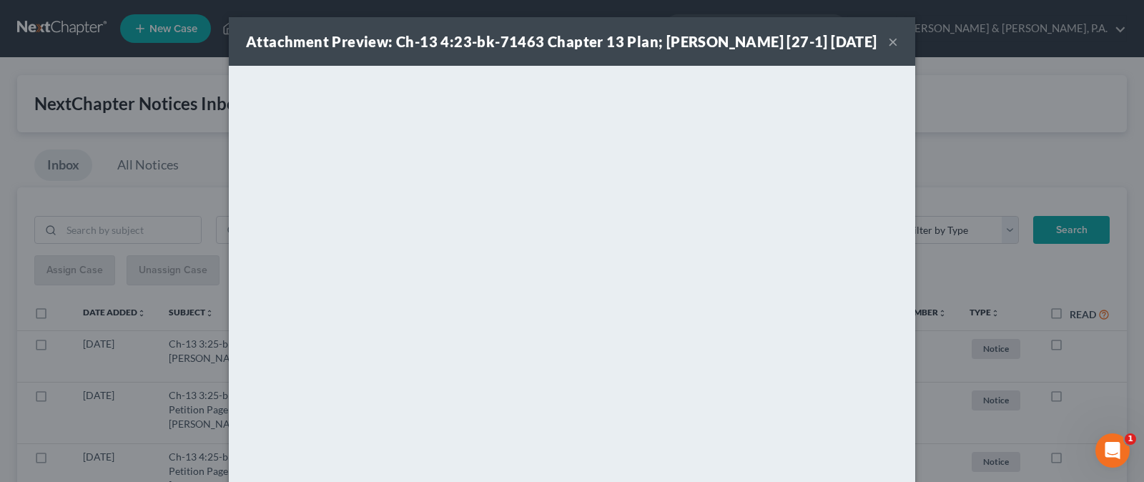
click at [888, 46] on button "×" at bounding box center [893, 41] width 10 height 17
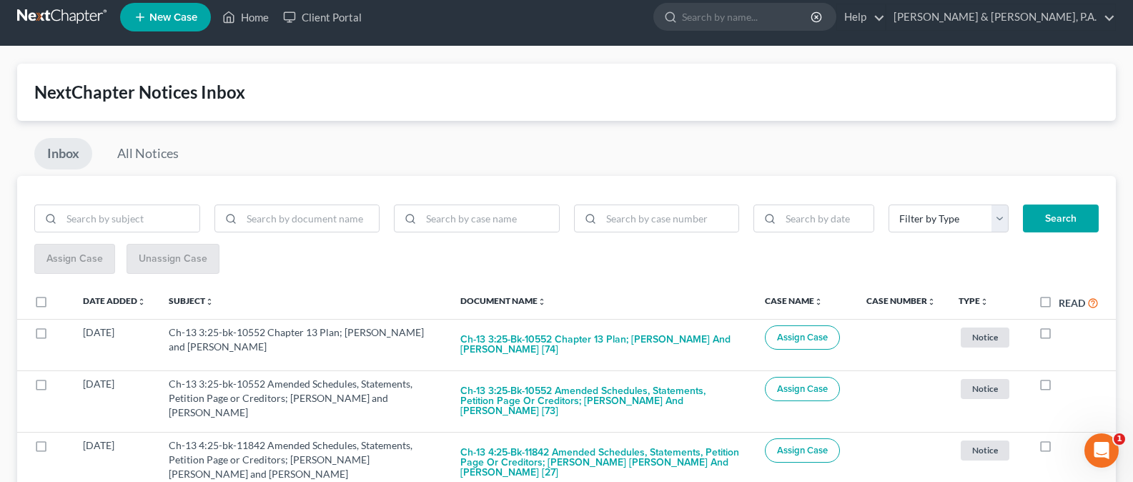
scroll to position [14, 0]
